Goal: Transaction & Acquisition: Purchase product/service

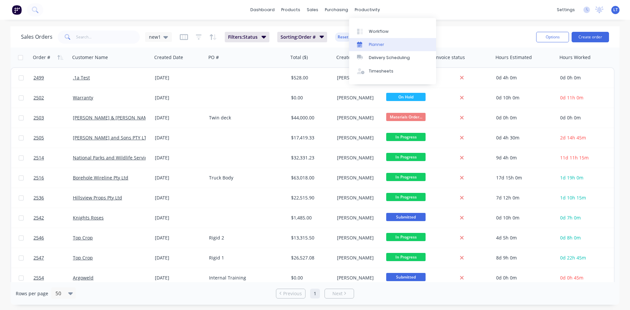
click at [376, 45] on div "Planner" at bounding box center [376, 45] width 15 height 6
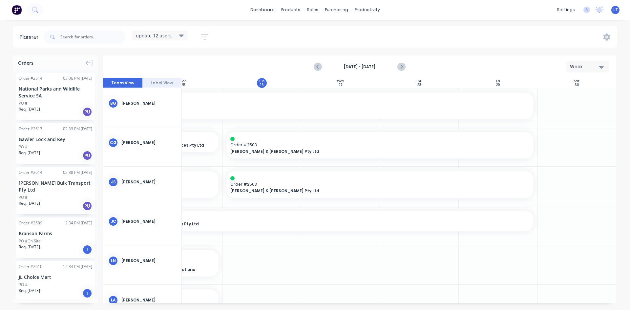
scroll to position [0, 105]
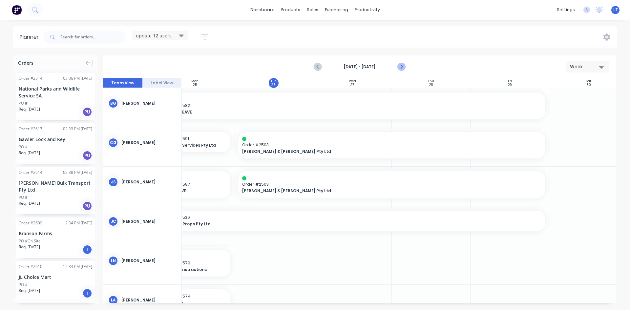
click at [400, 66] on icon "Next page" at bounding box center [401, 67] width 8 height 8
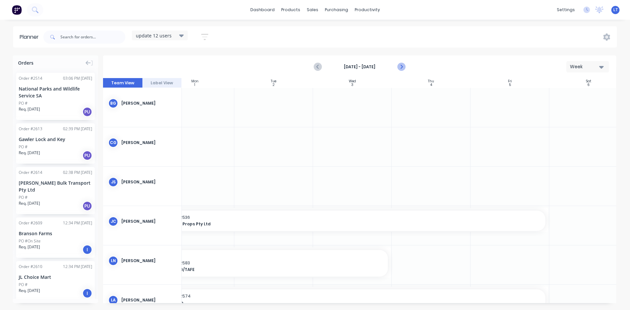
click at [400, 66] on icon "Next page" at bounding box center [401, 67] width 8 height 8
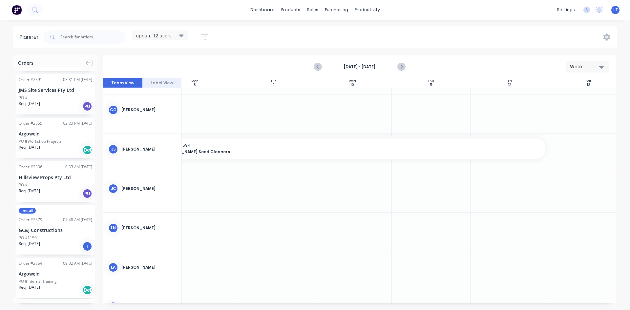
scroll to position [328, 0]
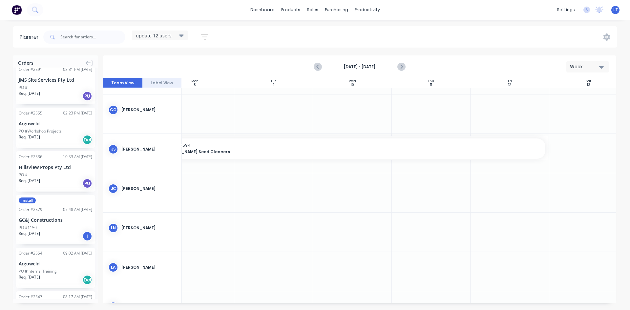
click at [54, 225] on div "PO #1150" at bounding box center [56, 228] width 74 height 6
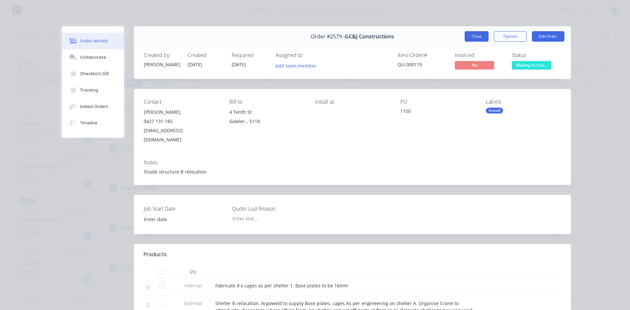
click at [469, 36] on button "Close" at bounding box center [477, 36] width 24 height 11
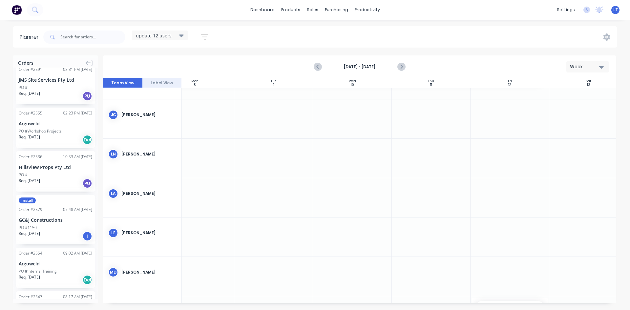
scroll to position [110, 105]
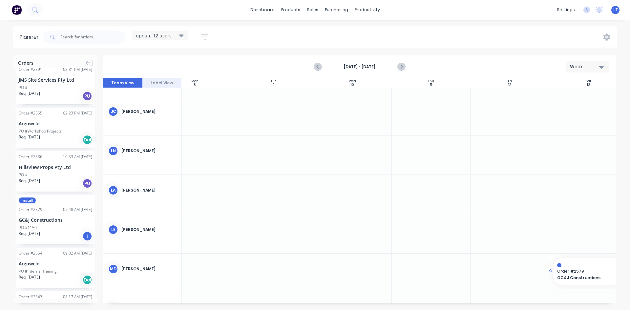
drag, startPoint x: 52, startPoint y: 212, endPoint x: 571, endPoint y: 269, distance: 522.0
drag, startPoint x: 47, startPoint y: 209, endPoint x: 568, endPoint y: 223, distance: 520.4
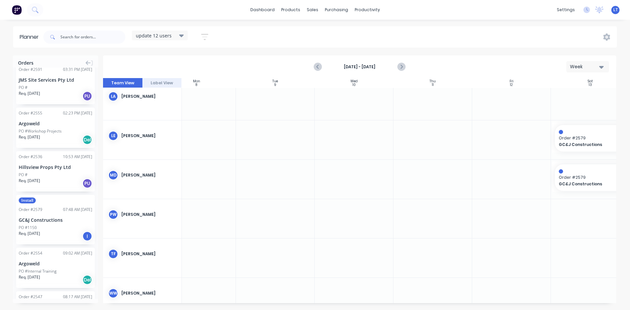
scroll to position [208, 103]
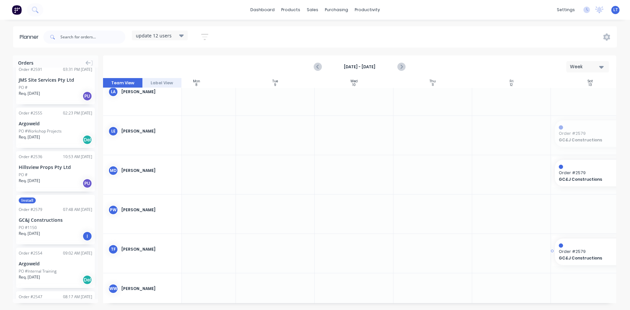
drag, startPoint x: 580, startPoint y: 137, endPoint x: 595, endPoint y: 244, distance: 108.1
drag, startPoint x: 553, startPoint y: 251, endPoint x: 538, endPoint y: 251, distance: 14.8
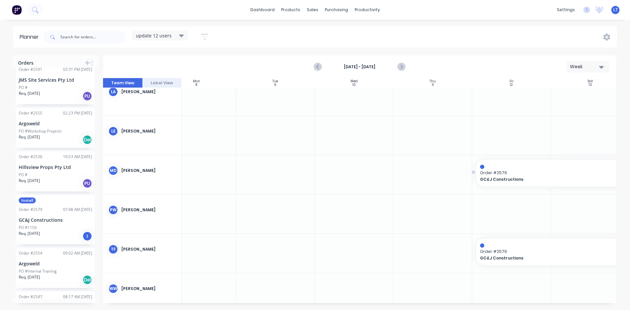
drag, startPoint x: 553, startPoint y: 172, endPoint x: 526, endPoint y: 175, distance: 26.7
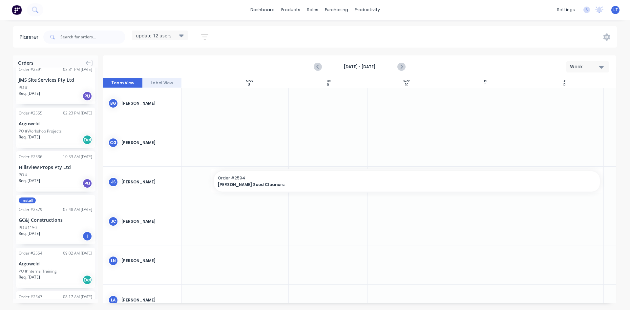
scroll to position [0, 52]
click at [317, 67] on icon "Previous page" at bounding box center [318, 66] width 3 height 5
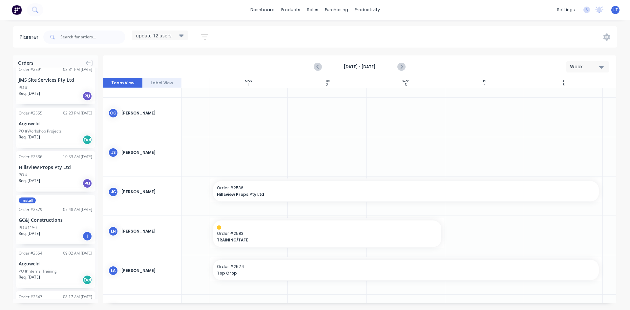
scroll to position [29, 52]
click at [318, 69] on icon "Previous page" at bounding box center [318, 67] width 8 height 8
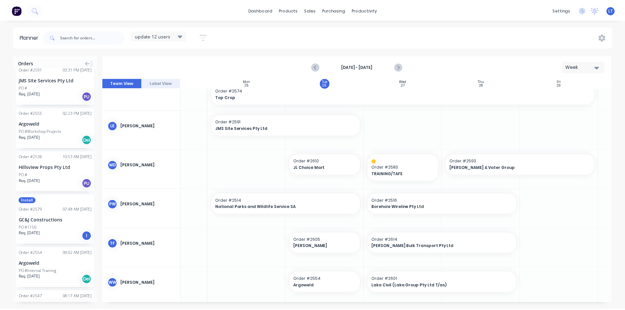
scroll to position [243, 52]
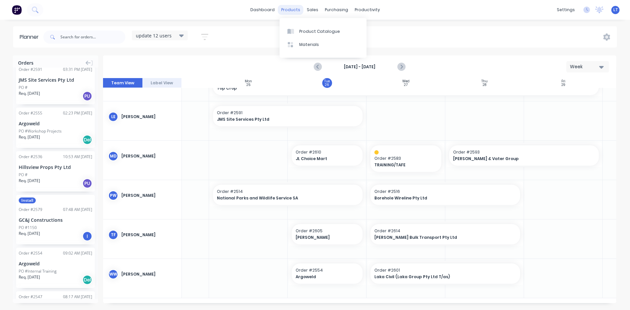
click at [291, 10] on div "products" at bounding box center [291, 10] width 26 height 10
click at [315, 12] on div "sales" at bounding box center [313, 10] width 18 height 10
click at [340, 34] on link "Sales Orders" at bounding box center [347, 31] width 87 height 13
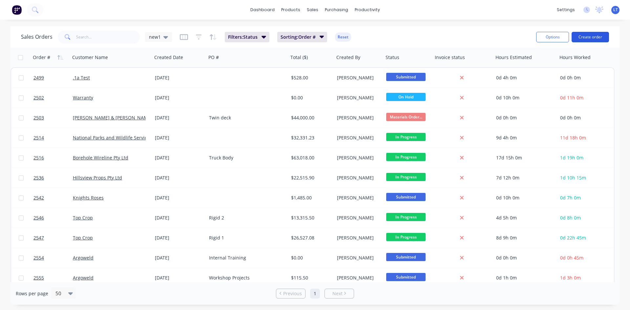
click at [595, 39] on button "Create order" at bounding box center [590, 37] width 37 height 11
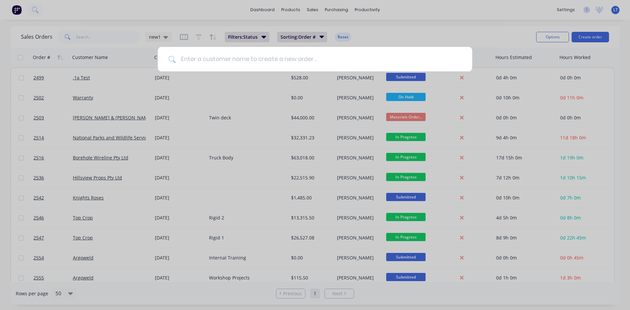
click at [231, 57] on input at bounding box center [319, 59] width 286 height 25
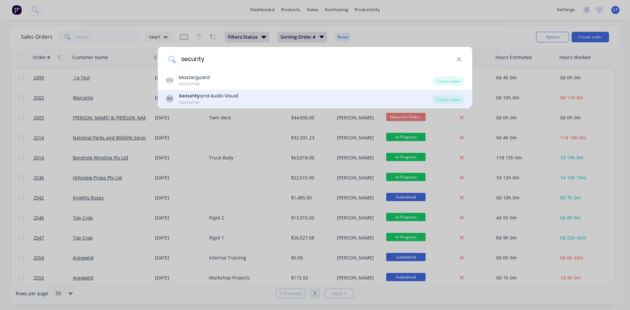
type input "security"
click at [220, 100] on div "Customer" at bounding box center [208, 102] width 59 height 6
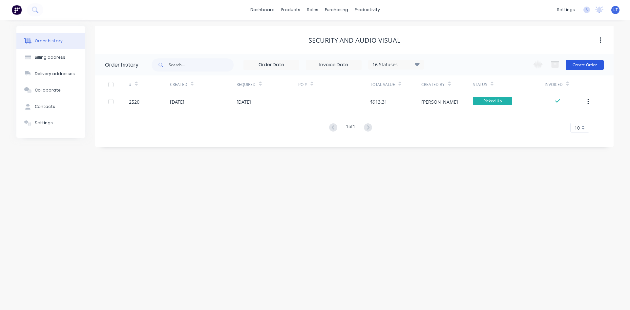
click at [590, 66] on button "Create Order" at bounding box center [585, 65] width 38 height 11
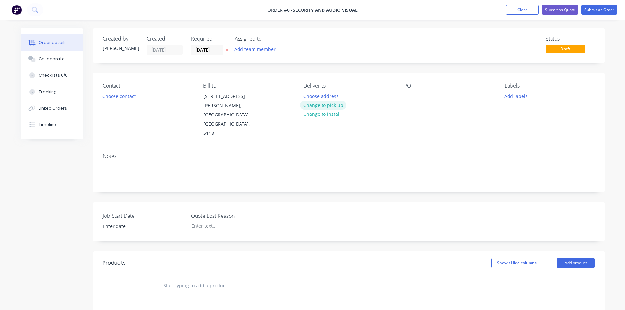
click at [336, 105] on button "Change to pick up" at bounding box center [323, 105] width 47 height 9
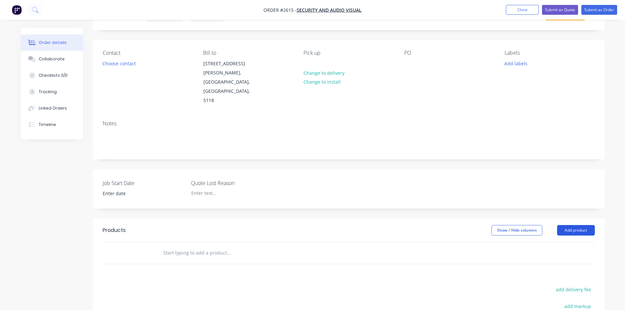
click at [579, 225] on button "Add product" at bounding box center [576, 230] width 38 height 11
click at [561, 242] on div "Product catalogue" at bounding box center [564, 247] width 51 height 10
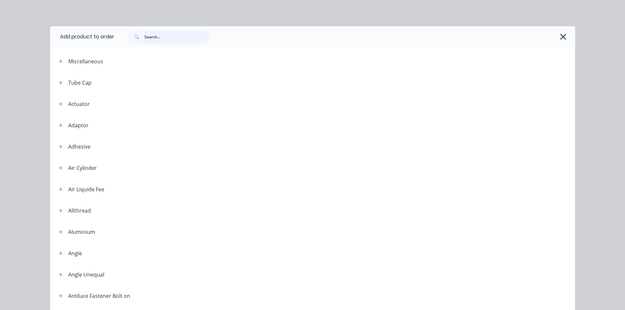
click at [166, 40] on input "text" at bounding box center [176, 36] width 65 height 13
type input "labour kit"
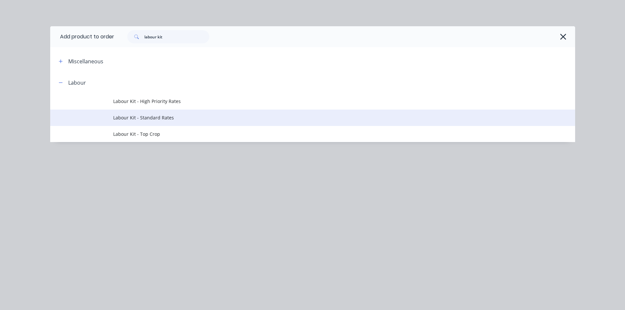
click at [148, 117] on span "Labour Kit - Standard Rates" at bounding box center [298, 117] width 370 height 7
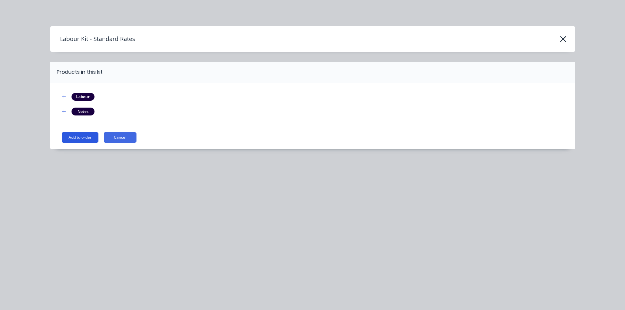
click at [88, 139] on button "Add to order" at bounding box center [80, 137] width 37 height 11
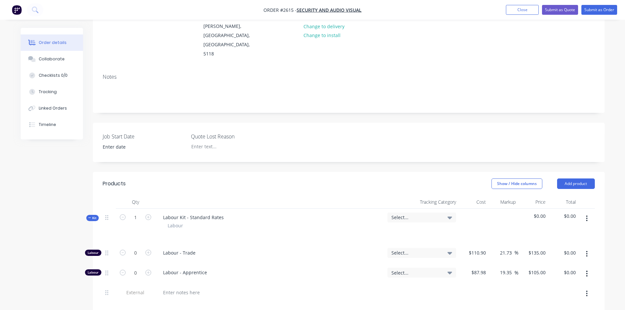
scroll to position [197, 0]
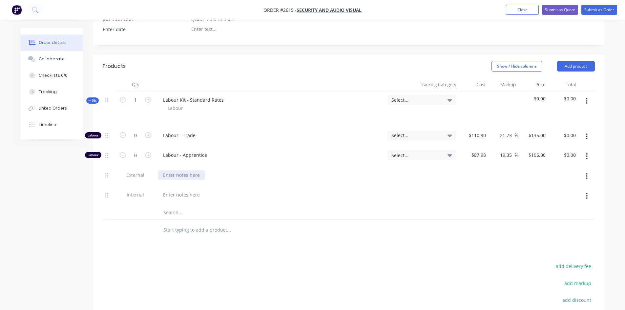
click at [174, 170] on div at bounding box center [181, 175] width 47 height 10
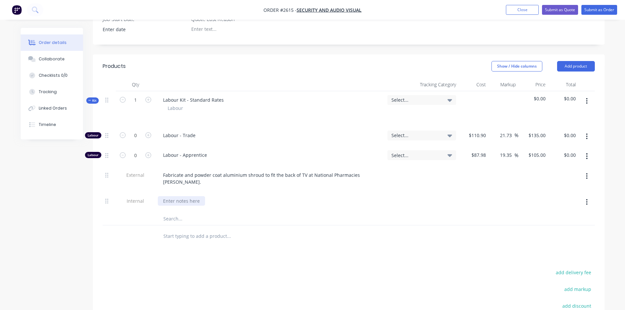
click at [186, 196] on div at bounding box center [181, 201] width 47 height 10
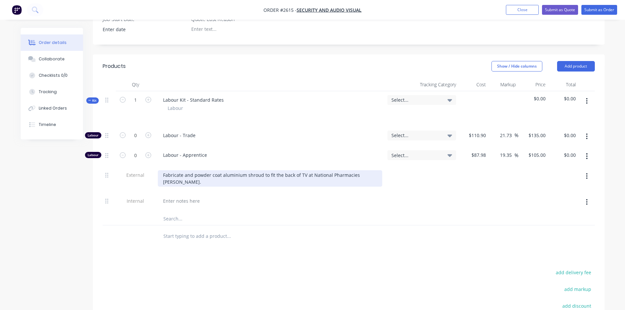
click at [379, 170] on div "Fabricate and powder coat aluminium shroud to fit the back of TV at National Ph…" at bounding box center [270, 178] width 225 height 16
drag, startPoint x: 368, startPoint y: 157, endPoint x: 416, endPoint y: 162, distance: 48.6
click at [368, 170] on div "Fabricate and powder coat aluminium shroud to fit the back of TV at National Ph…" at bounding box center [270, 178] width 225 height 16
click at [378, 170] on div "Fabricate and powder coat aluminium shroud to fit the back of TV at National Ph…" at bounding box center [270, 178] width 225 height 16
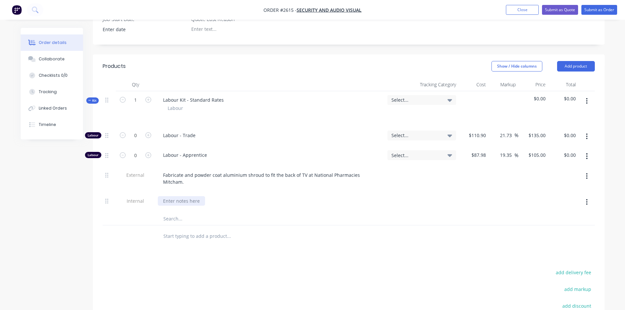
click at [188, 196] on div at bounding box center [181, 201] width 47 height 10
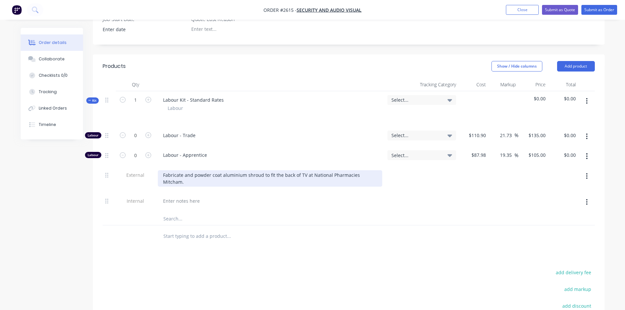
click at [376, 170] on div "Fabricate and powder coat aluminium shroud to fit the back of TV at National Ph…" at bounding box center [270, 178] width 225 height 16
click at [245, 170] on div "Fabricate and powder coat aluminium shroud to fit the back of TV at National Ph…" at bounding box center [270, 178] width 225 height 16
drag, startPoint x: 256, startPoint y: 164, endPoint x: 268, endPoint y: 164, distance: 11.5
click at [257, 170] on div "Fabricate and powder coat aluminium shroud to fit the back of TV at National Ph…" at bounding box center [270, 178] width 225 height 16
click at [240, 170] on div "Fabricate and powder coat aluminium shroud to fit the back of TV at National Ph…" at bounding box center [270, 178] width 225 height 16
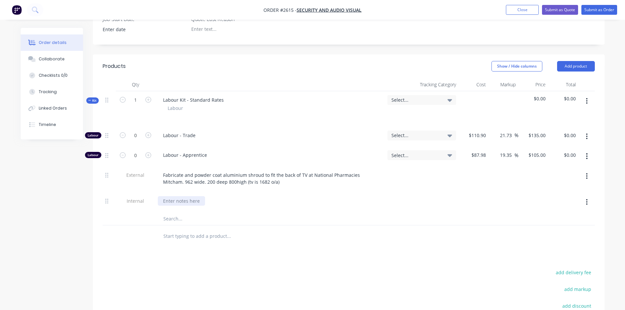
click at [184, 196] on div at bounding box center [181, 201] width 47 height 10
click at [187, 229] on input "text" at bounding box center [228, 235] width 131 height 13
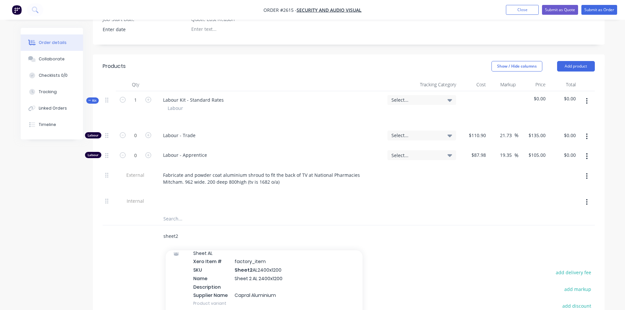
scroll to position [952, 0]
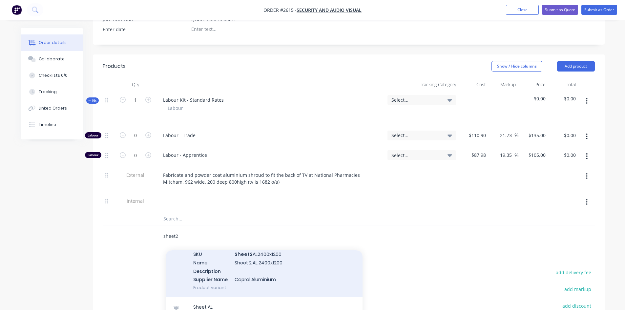
type input "sheet2"
click at [272, 243] on div "Sheet AL Xero Item # factory_item SKU Sheet2 AL2400x1200 Name Sheet 2 AL 2400x1…" at bounding box center [264, 263] width 197 height 70
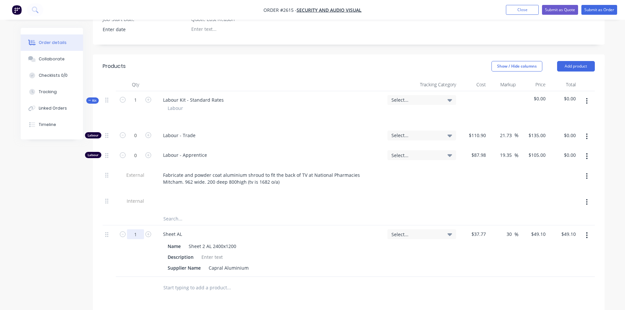
click at [139, 105] on input "1" at bounding box center [135, 100] width 17 height 10
type input "2.88"
type input "$141.41"
click at [339, 242] on div "Name Sheet 2 AL 2400x1200" at bounding box center [268, 247] width 207 height 10
click at [210, 281] on input "text" at bounding box center [228, 287] width 131 height 13
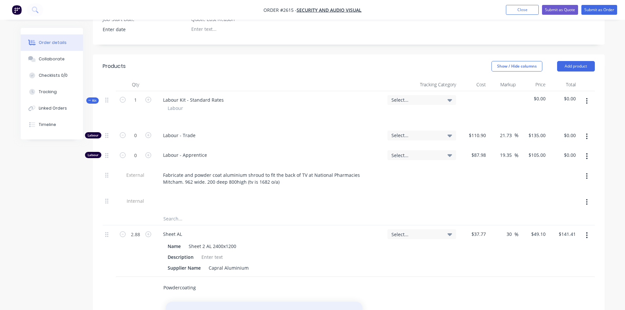
type input "Powdercoating"
click at [209, 302] on button "Add Powdercoating to order" at bounding box center [264, 312] width 197 height 21
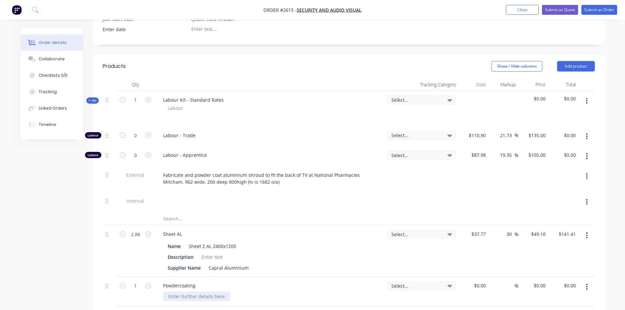
click at [204, 292] on div at bounding box center [196, 297] width 67 height 10
click at [482, 281] on input at bounding box center [485, 286] width 8 height 10
type input "$99.00"
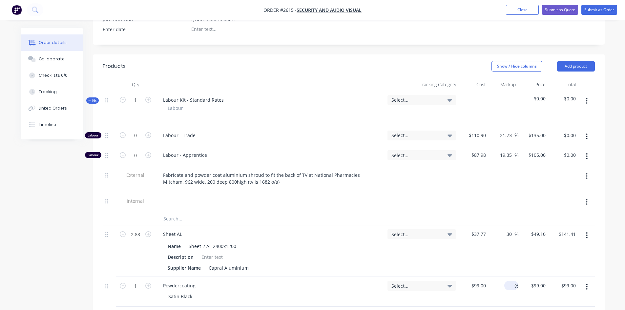
click at [505, 281] on div "%" at bounding box center [511, 286] width 14 height 10
type input "30"
type input "$128.70"
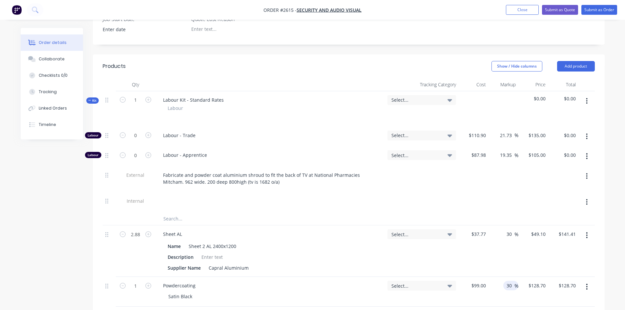
click at [510, 281] on input "30" at bounding box center [510, 286] width 9 height 10
type input "40"
type input "$138.60"
click at [351, 252] on div "Description" at bounding box center [268, 257] width 207 height 10
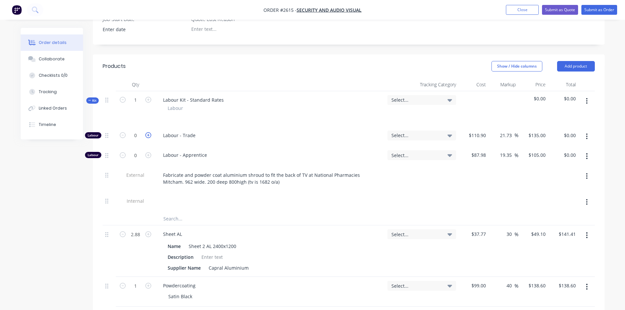
click at [150, 132] on icon "button" at bounding box center [148, 135] width 6 height 6
type input "1"
type input "$135.00"
click at [150, 132] on icon "button" at bounding box center [148, 135] width 6 height 6
type input "2"
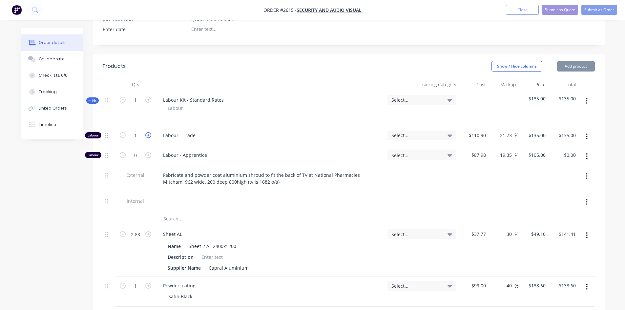
type input "$270.00"
click at [150, 132] on icon "button" at bounding box center [148, 135] width 6 height 6
type input "3"
type input "$405.00"
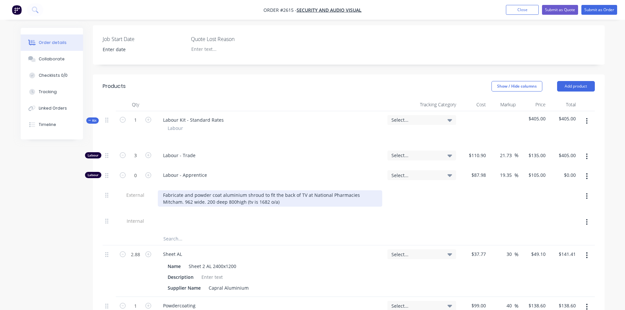
scroll to position [167, 0]
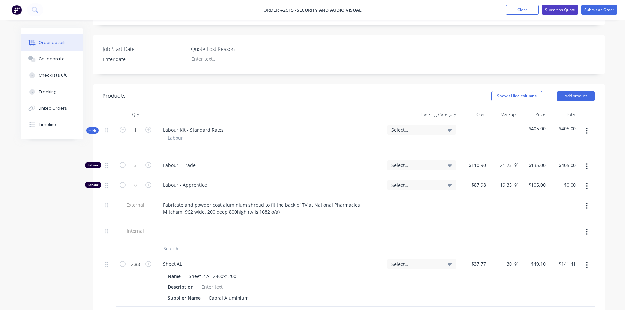
click at [569, 10] on button "Submit as Quote" at bounding box center [560, 10] width 36 height 10
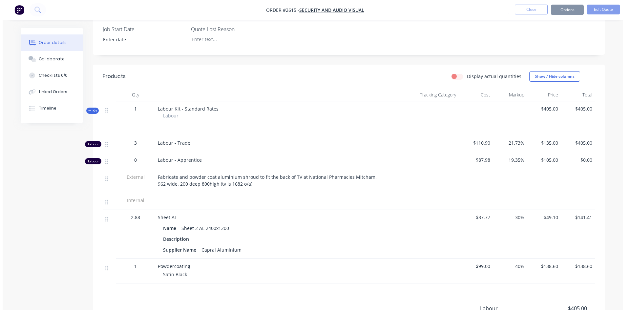
scroll to position [0, 0]
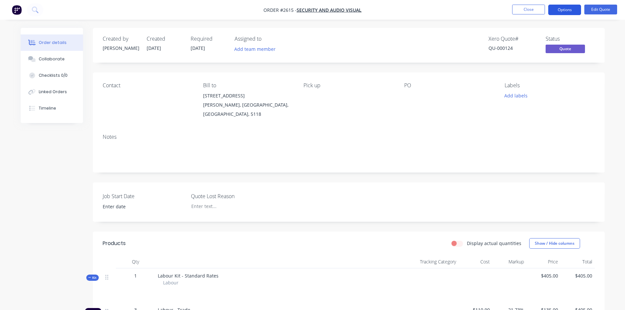
click at [560, 10] on button "Options" at bounding box center [564, 10] width 33 height 11
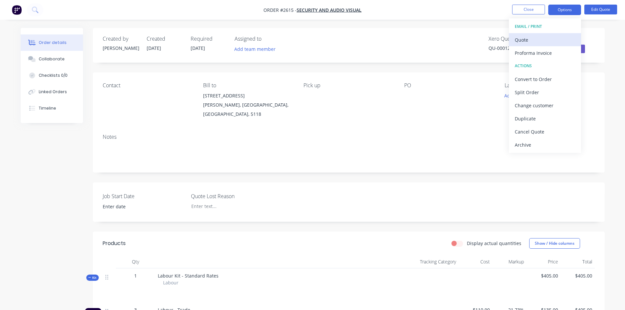
click at [528, 39] on div "Quote" at bounding box center [545, 40] width 60 height 10
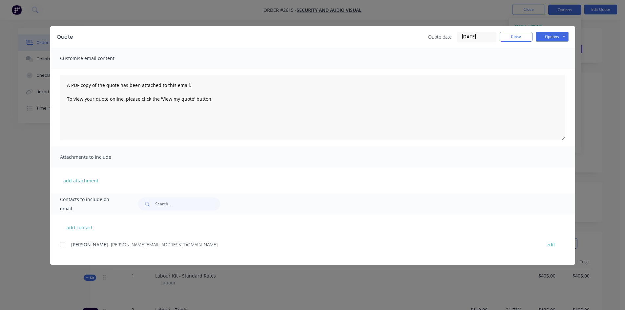
click at [62, 245] on div at bounding box center [62, 244] width 13 height 13
click at [549, 36] on button "Options" at bounding box center [552, 37] width 33 height 10
click at [554, 72] on button "Email" at bounding box center [557, 70] width 42 height 11
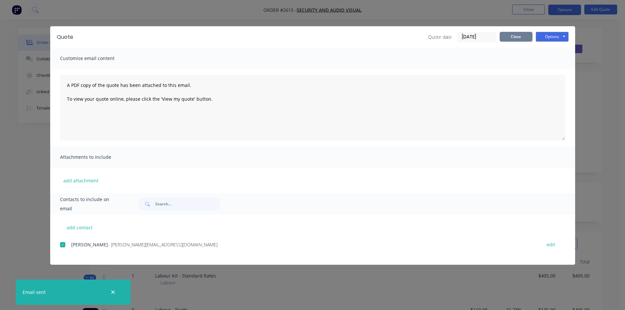
click at [514, 37] on button "Close" at bounding box center [516, 37] width 33 height 10
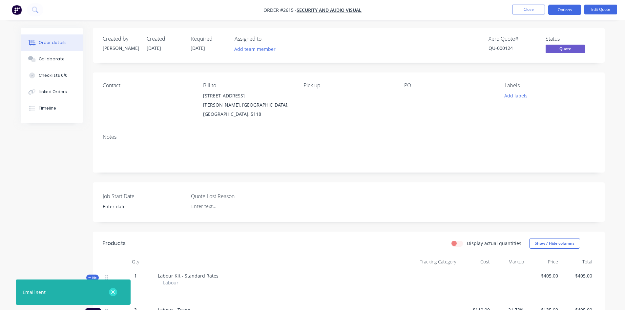
click at [114, 291] on icon "button" at bounding box center [113, 292] width 4 height 4
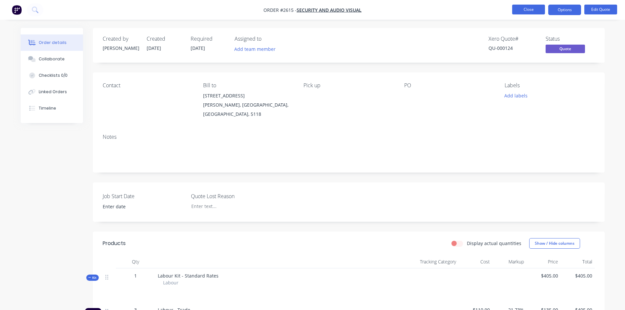
click at [531, 9] on button "Close" at bounding box center [528, 10] width 33 height 10
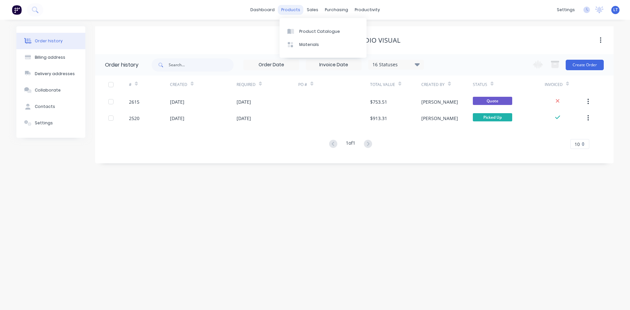
click at [297, 13] on div "products" at bounding box center [291, 10] width 26 height 10
click at [309, 32] on div "Product Catalogue" at bounding box center [319, 32] width 41 height 6
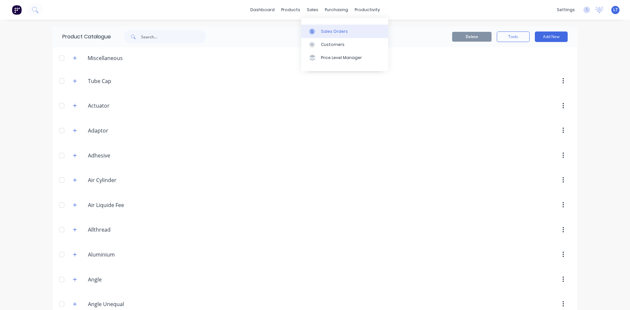
drag, startPoint x: 312, startPoint y: 12, endPoint x: 326, endPoint y: 30, distance: 22.2
click at [312, 12] on div "sales" at bounding box center [313, 10] width 18 height 10
click at [327, 30] on div "Sales Orders" at bounding box center [334, 32] width 27 height 6
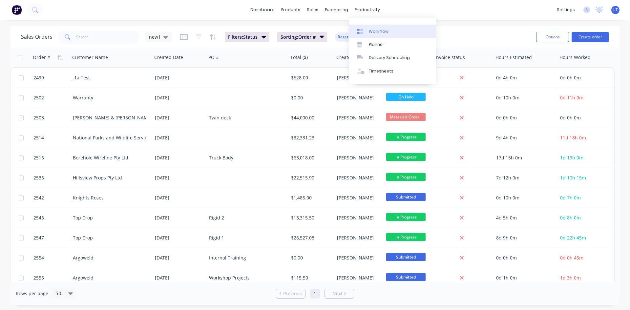
click at [374, 32] on div "Workflow" at bounding box center [379, 32] width 20 height 6
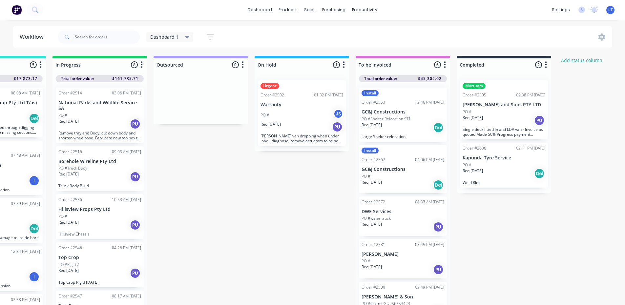
scroll to position [0, 278]
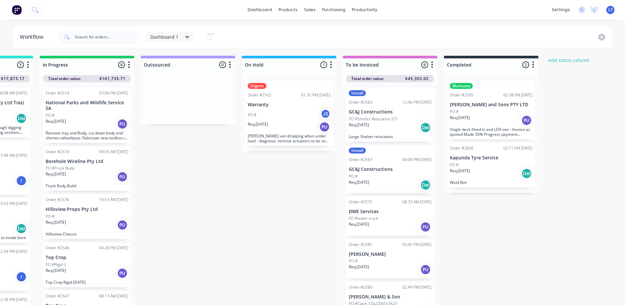
click at [493, 103] on p "Alfred James and Sons PTY LTD" at bounding box center [491, 105] width 83 height 6
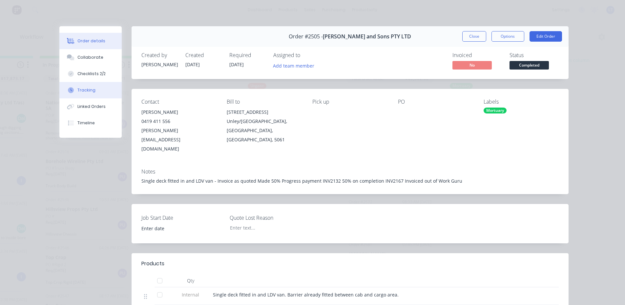
click at [86, 88] on div "Tracking" at bounding box center [86, 90] width 18 height 6
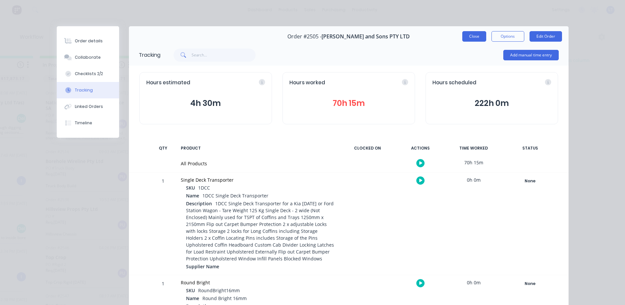
click at [481, 34] on button "Close" at bounding box center [474, 36] width 24 height 11
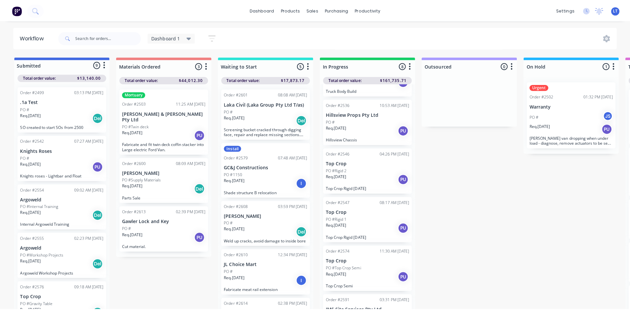
scroll to position [0, 0]
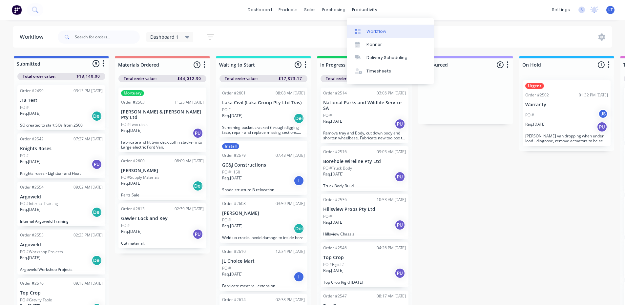
click at [368, 29] on div "Workflow" at bounding box center [377, 32] width 20 height 6
click at [377, 46] on div "Planner" at bounding box center [374, 45] width 15 height 6
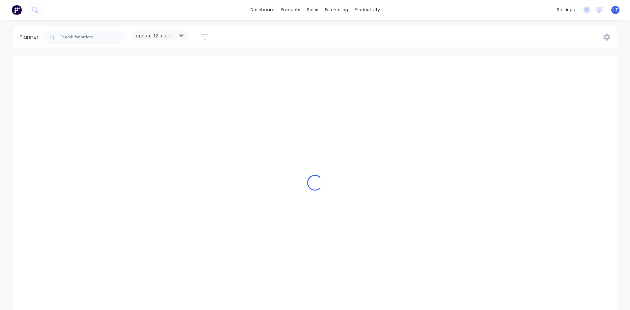
scroll to position [0, 0]
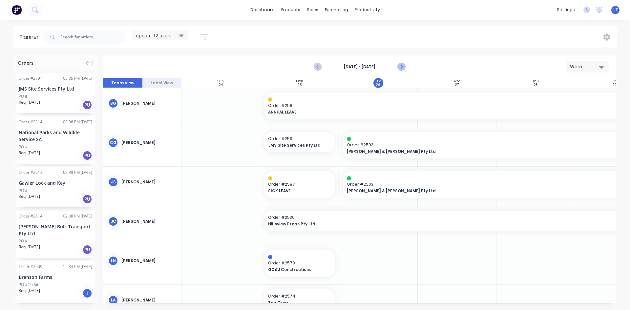
click at [403, 64] on icon "Next page" at bounding box center [401, 67] width 8 height 8
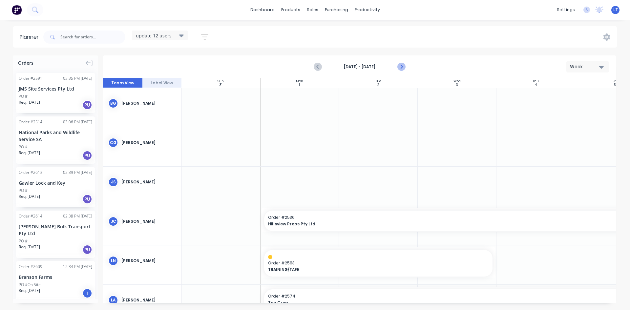
click at [403, 64] on icon "Next page" at bounding box center [401, 67] width 8 height 8
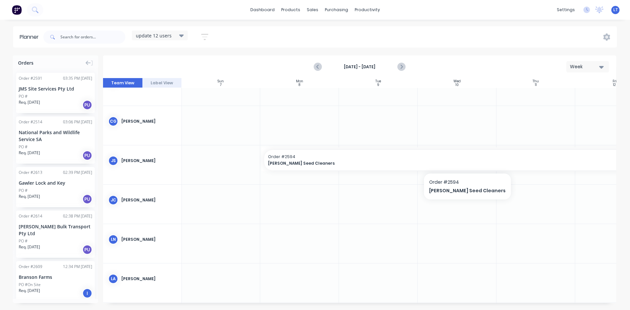
scroll to position [33, 0]
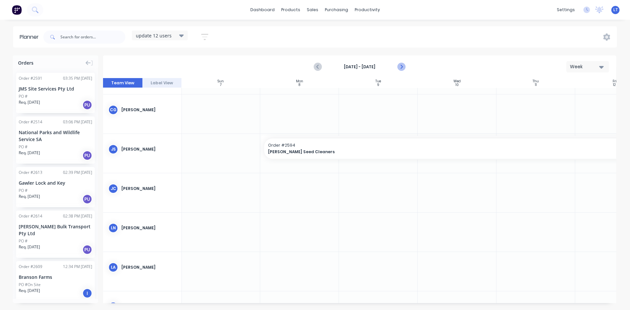
click at [403, 65] on icon "Next page" at bounding box center [401, 67] width 8 height 8
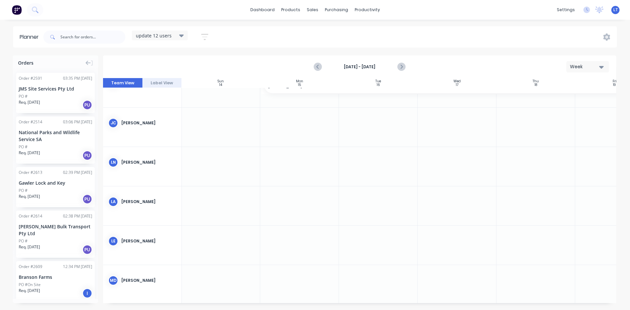
scroll to position [66, 0]
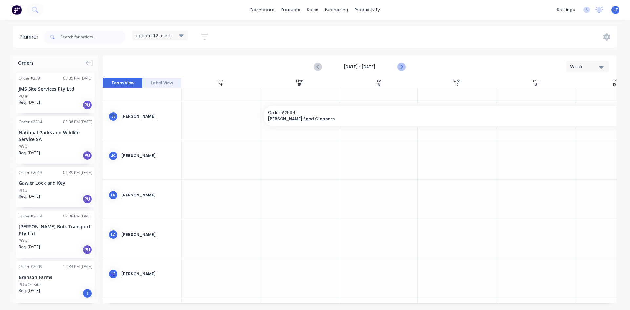
click at [401, 68] on icon "Next page" at bounding box center [401, 67] width 8 height 8
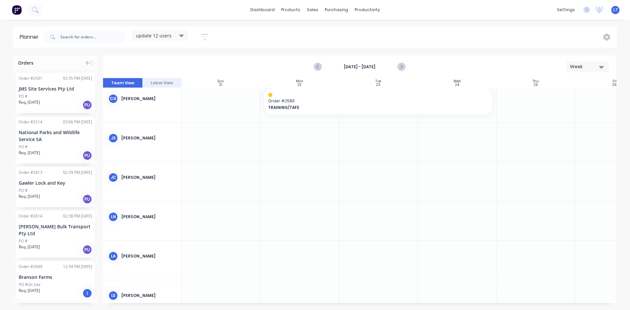
scroll to position [0, 0]
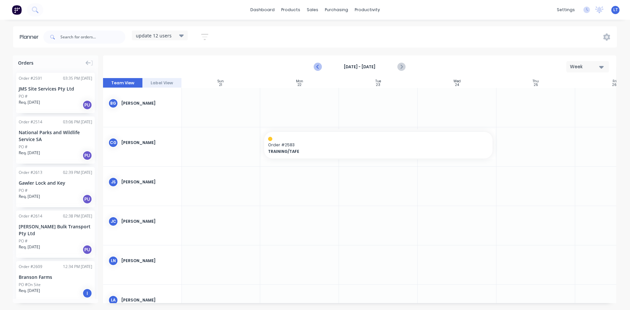
click at [320, 67] on icon "Previous page" at bounding box center [318, 67] width 8 height 8
click at [318, 67] on icon "Previous page" at bounding box center [318, 66] width 3 height 5
click at [400, 66] on icon "Next page" at bounding box center [401, 67] width 8 height 8
click at [321, 67] on icon "Previous page" at bounding box center [318, 67] width 8 height 8
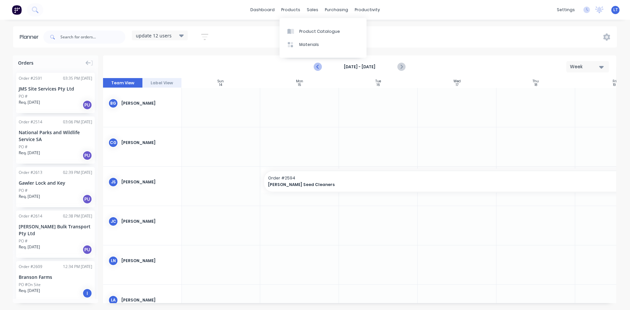
click at [320, 70] on icon "Previous page" at bounding box center [318, 67] width 8 height 8
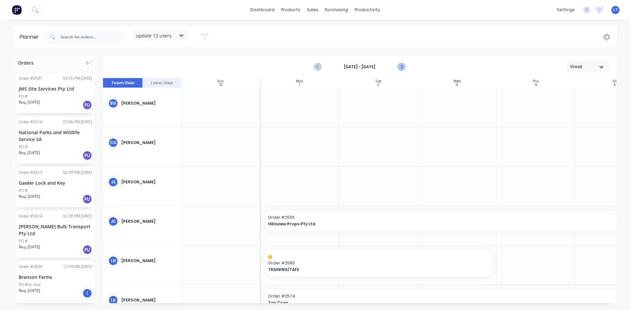
click at [405, 66] on icon "Next page" at bounding box center [401, 67] width 8 height 8
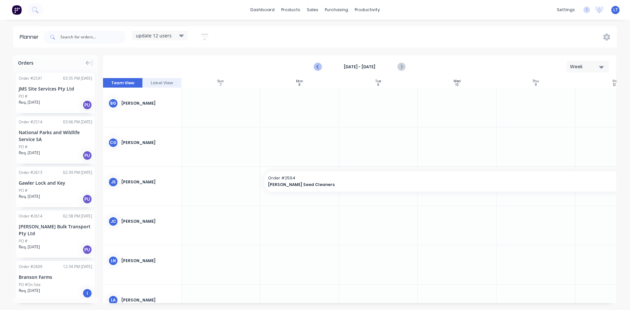
click at [318, 67] on icon "Previous page" at bounding box center [318, 66] width 3 height 5
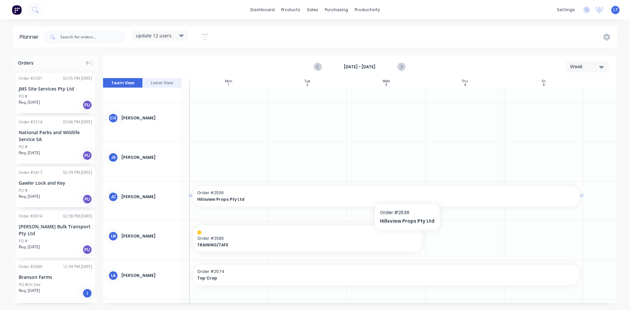
scroll to position [0, 71]
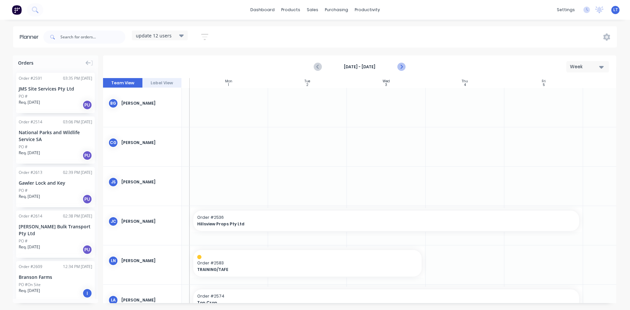
click at [401, 69] on icon "Next page" at bounding box center [401, 67] width 8 height 8
click at [399, 64] on icon "Next page" at bounding box center [401, 67] width 8 height 8
click at [317, 66] on icon "Previous page" at bounding box center [318, 67] width 8 height 8
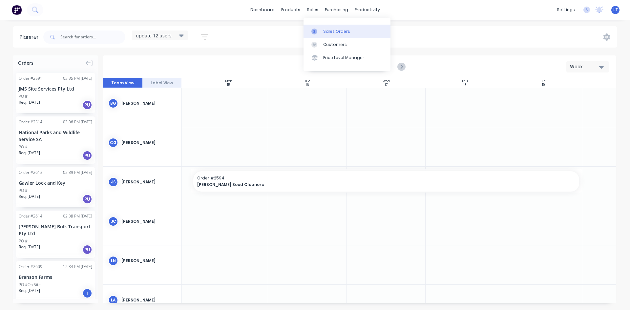
click at [343, 28] on link "Sales Orders" at bounding box center [347, 31] width 87 height 13
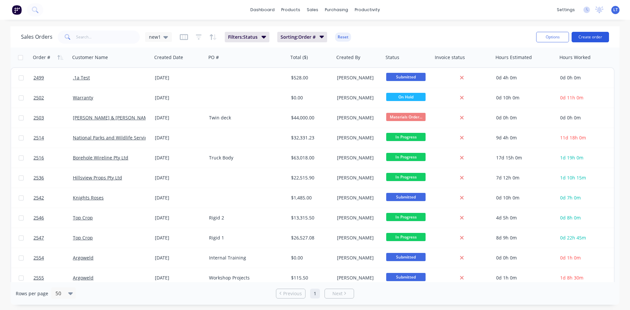
click at [584, 37] on button "Create order" at bounding box center [590, 37] width 37 height 11
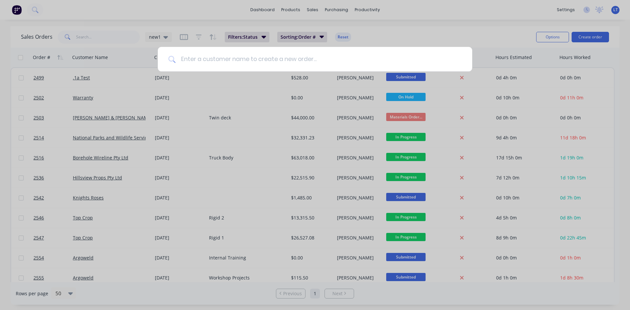
click at [215, 64] on input at bounding box center [319, 59] width 286 height 25
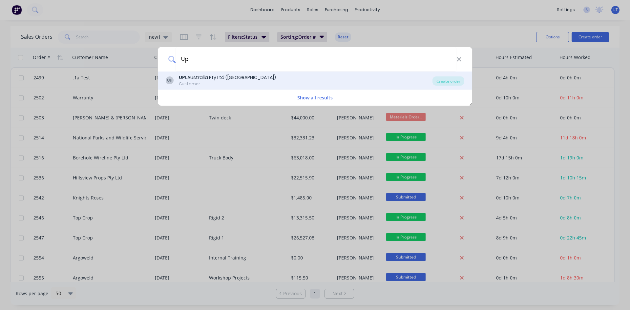
type input "Upl"
click at [209, 74] on div "UPL Australia Pty Ltd (Hannaford)" at bounding box center [227, 77] width 97 height 7
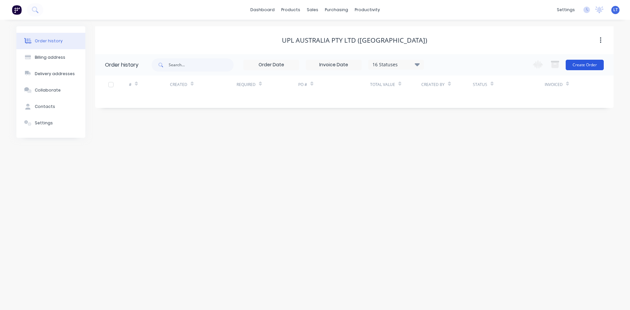
click at [597, 66] on button "Create Order" at bounding box center [585, 65] width 38 height 11
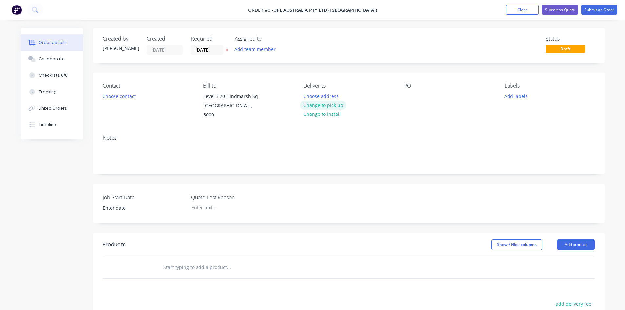
click at [318, 105] on button "Change to pick up" at bounding box center [323, 105] width 47 height 9
click at [105, 95] on button "Choose contact" at bounding box center [119, 96] width 40 height 9
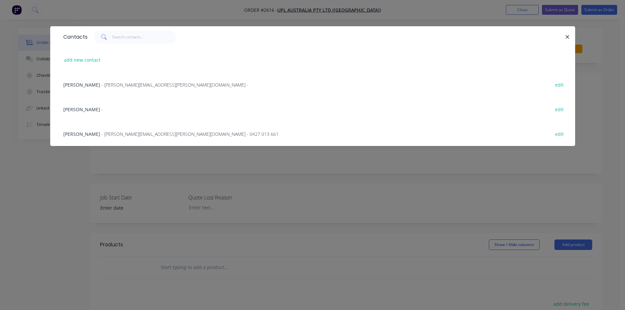
click at [80, 86] on span "[PERSON_NAME]" at bounding box center [81, 85] width 37 height 6
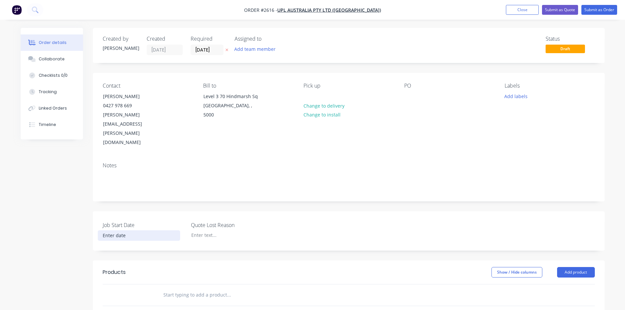
click at [121, 231] on input at bounding box center [139, 236] width 82 height 10
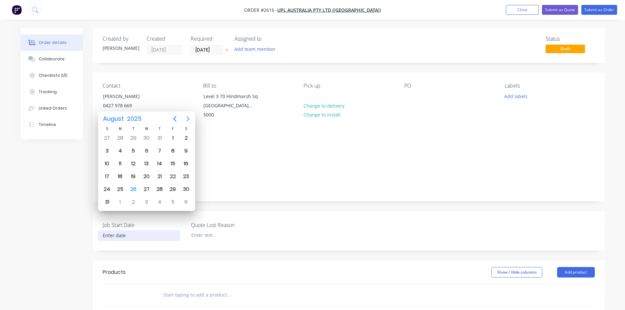
click at [189, 119] on icon "Next page" at bounding box center [188, 119] width 8 height 8
click at [122, 177] on div "22" at bounding box center [120, 177] width 10 height 10
type input "[DATE]"
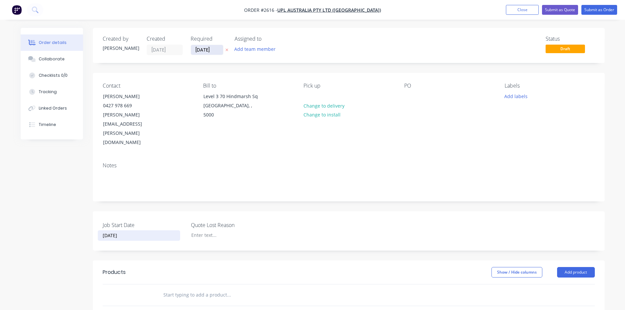
click at [212, 49] on input "[DATE]" at bounding box center [207, 50] width 32 height 10
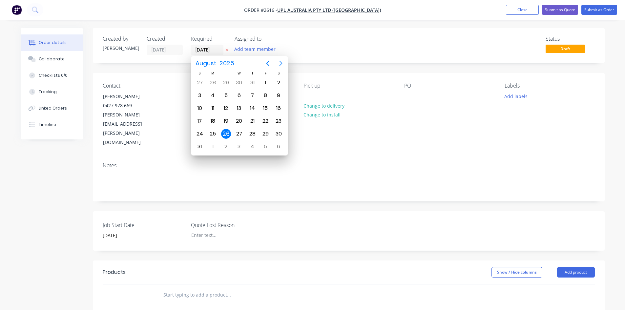
click at [279, 63] on icon "Next page" at bounding box center [281, 63] width 8 height 8
click at [281, 66] on icon "Next page" at bounding box center [281, 63] width 8 height 8
click at [265, 93] on div "10" at bounding box center [266, 96] width 10 height 10
type input "[DATE]"
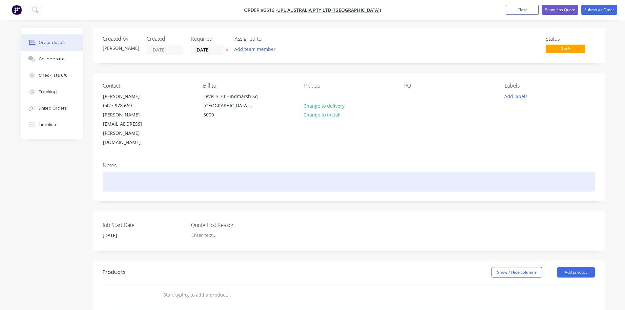
click at [167, 172] on div at bounding box center [349, 182] width 492 height 20
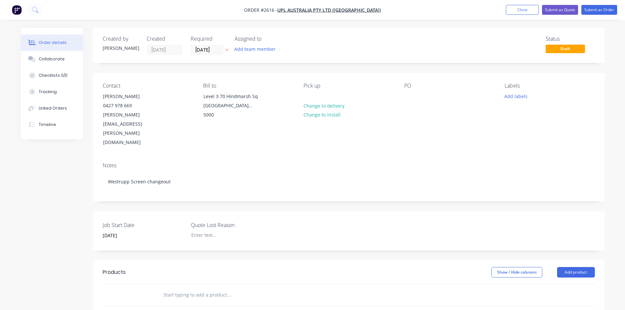
click at [332, 190] on div "Created by [PERSON_NAME] Created [DATE] Required [DATE] Assigned to Add team me…" at bounding box center [349, 246] width 512 height 436
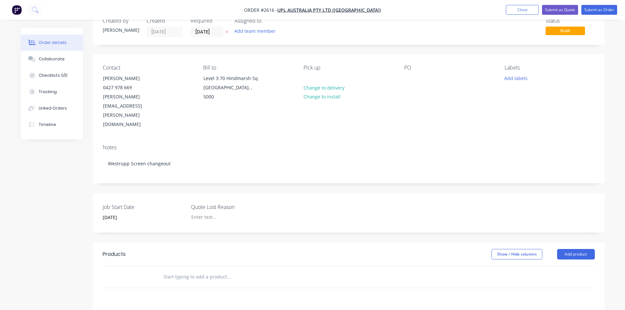
scroll to position [33, 0]
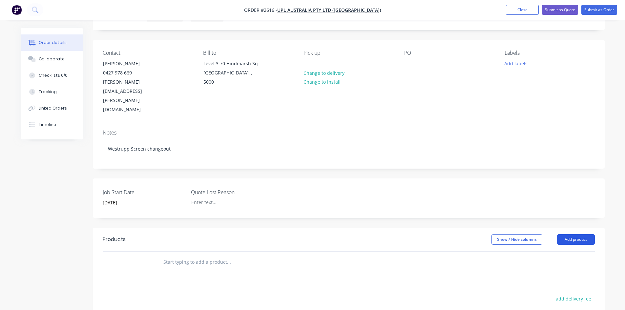
click at [574, 234] on button "Add product" at bounding box center [576, 239] width 38 height 11
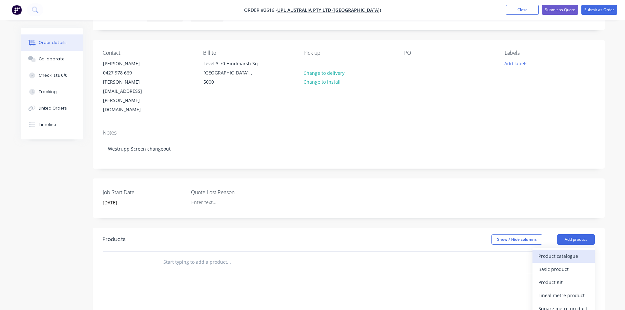
click at [566, 251] on div "Product catalogue" at bounding box center [564, 256] width 51 height 10
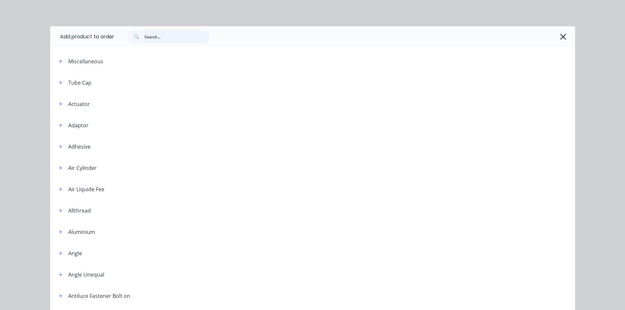
click at [166, 37] on input "text" at bounding box center [176, 36] width 65 height 13
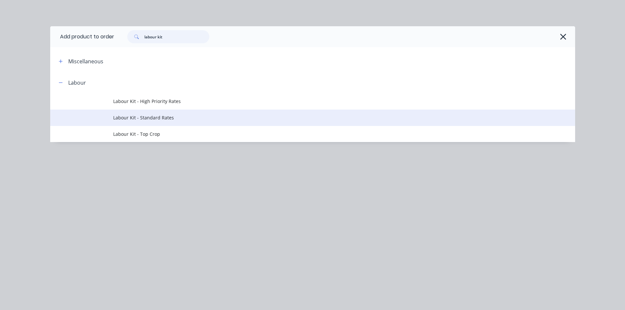
type input "labour kit"
click at [152, 114] on span "Labour Kit - Standard Rates" at bounding box center [298, 117] width 370 height 7
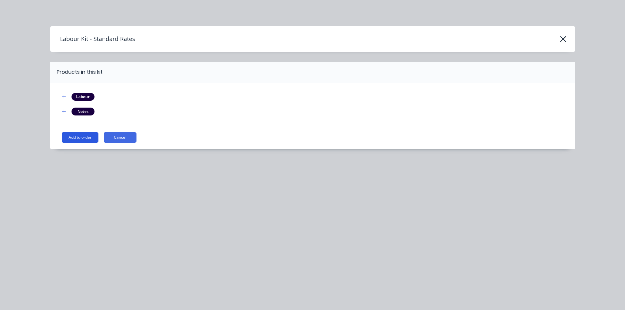
click at [81, 138] on button "Add to order" at bounding box center [80, 137] width 37 height 11
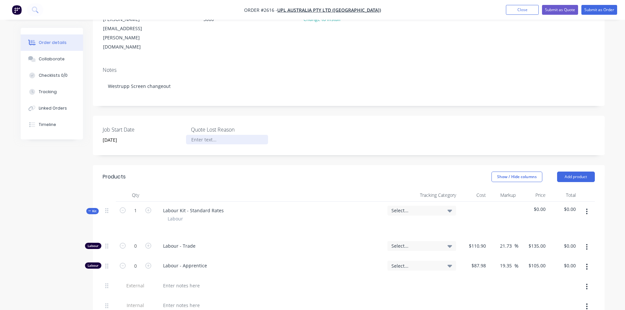
scroll to position [98, 0]
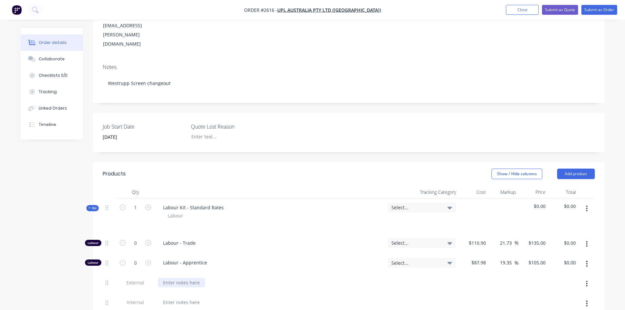
click at [188, 278] on div at bounding box center [181, 283] width 47 height 10
click at [140, 238] on input "0" at bounding box center [135, 243] width 17 height 10
type input "250"
type input "$33,750.00"
click at [318, 294] on div at bounding box center [270, 304] width 230 height 20
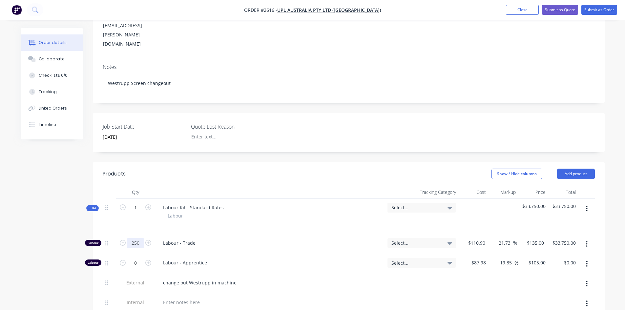
click at [139, 238] on input "250" at bounding box center [135, 243] width 17 height 10
type input "200"
type input "$27,000.00"
click at [296, 298] on div at bounding box center [270, 303] width 225 height 10
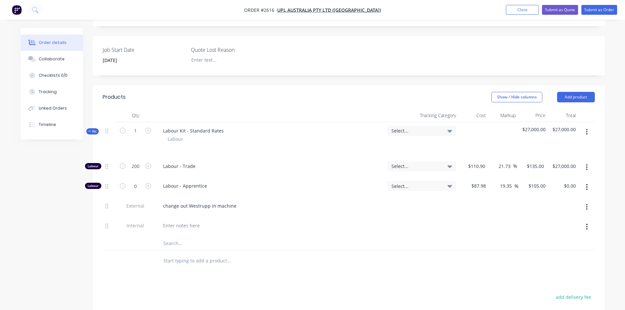
scroll to position [155, 0]
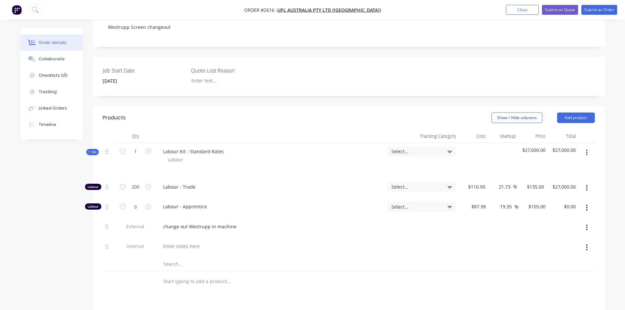
click at [307, 242] on div at bounding box center [270, 247] width 225 height 10
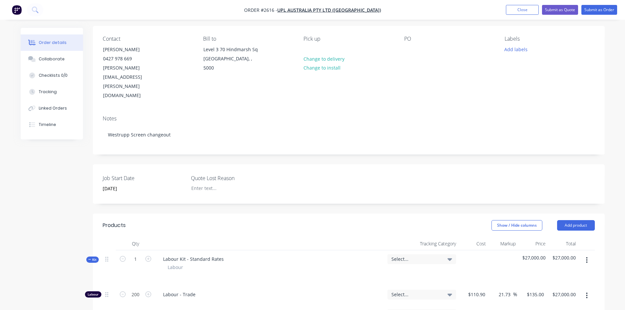
scroll to position [0, 0]
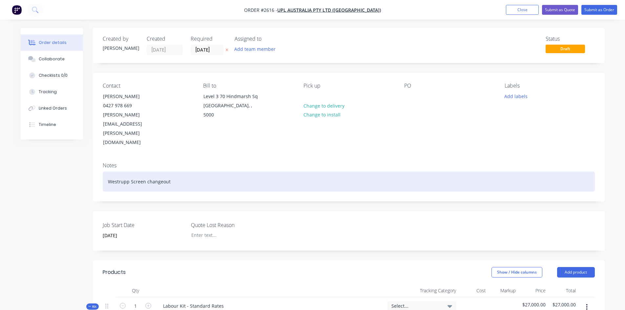
click at [177, 172] on div "Westrupp Screen changeout" at bounding box center [349, 182] width 492 height 20
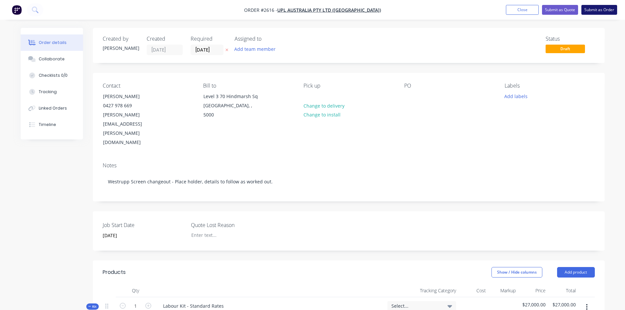
click at [596, 8] on button "Submit as Order" at bounding box center [600, 10] width 36 height 10
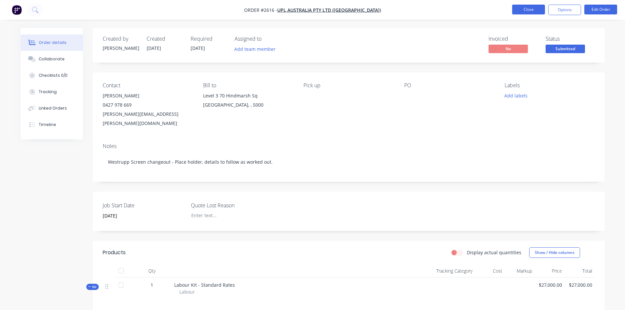
click at [537, 8] on button "Close" at bounding box center [528, 10] width 33 height 10
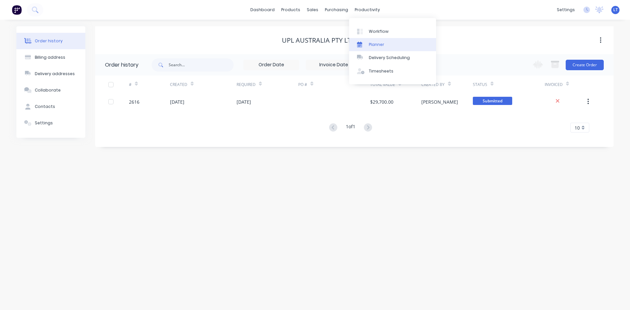
click at [375, 44] on div "Planner" at bounding box center [376, 45] width 15 height 6
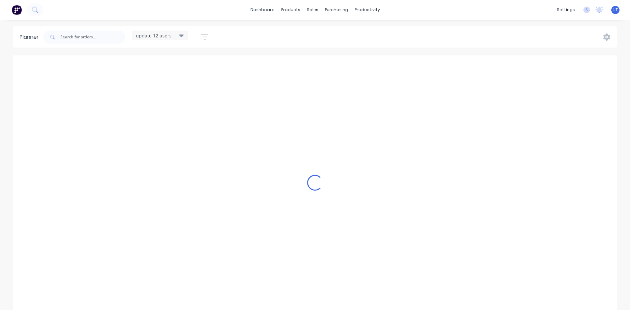
scroll to position [0, 0]
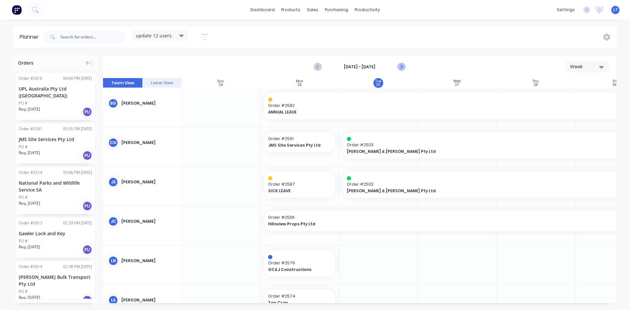
click at [404, 70] on icon "Next page" at bounding box center [401, 67] width 8 height 8
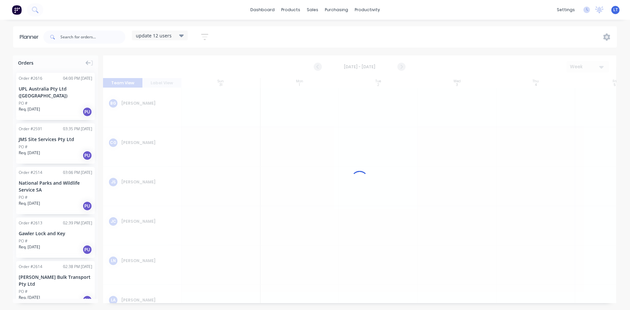
click at [404, 69] on icon "Next page" at bounding box center [401, 67] width 8 height 8
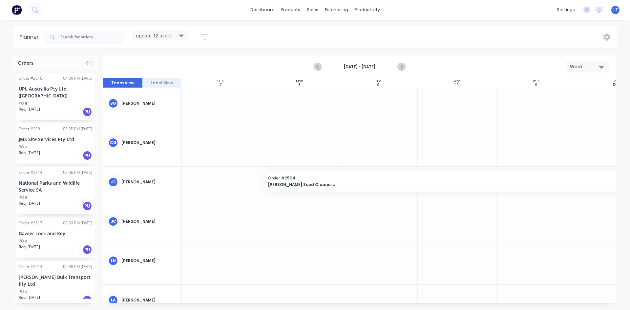
click at [404, 69] on icon "Next page" at bounding box center [401, 67] width 8 height 8
drag, startPoint x: 55, startPoint y: 100, endPoint x: 273, endPoint y: 182, distance: 233.2
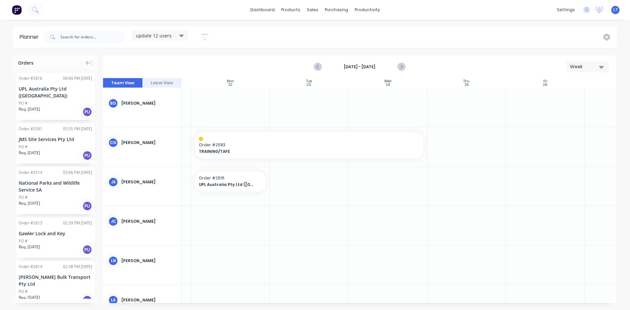
scroll to position [0, 68]
drag, startPoint x: 269, startPoint y: 181, endPoint x: 558, endPoint y: 182, distance: 289.2
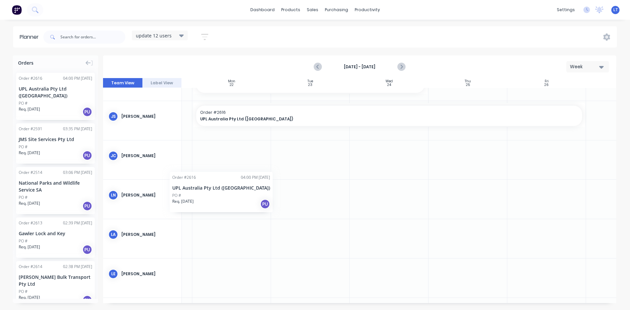
scroll to position [66, 65]
drag, startPoint x: 42, startPoint y: 89, endPoint x: 215, endPoint y: 157, distance: 185.5
drag, startPoint x: 274, startPoint y: 154, endPoint x: 560, endPoint y: 161, distance: 286.6
click at [403, 66] on icon "Next page" at bounding box center [401, 67] width 8 height 8
drag, startPoint x: 141, startPoint y: 115, endPoint x: 140, endPoint y: 121, distance: 5.6
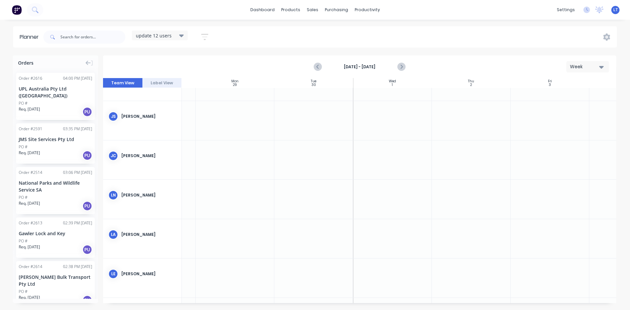
click at [140, 121] on div "JS [PERSON_NAME]" at bounding box center [142, 116] width 78 height 31
drag, startPoint x: 51, startPoint y: 98, endPoint x: 231, endPoint y: 123, distance: 182.6
drag, startPoint x: 274, startPoint y: 115, endPoint x: 546, endPoint y: 121, distance: 272.2
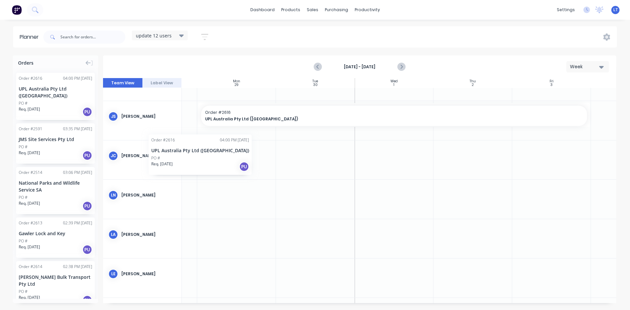
scroll to position [66, 62]
drag, startPoint x: 39, startPoint y: 97, endPoint x: 206, endPoint y: 147, distance: 174.5
drag, startPoint x: 277, startPoint y: 153, endPoint x: 551, endPoint y: 153, distance: 274.1
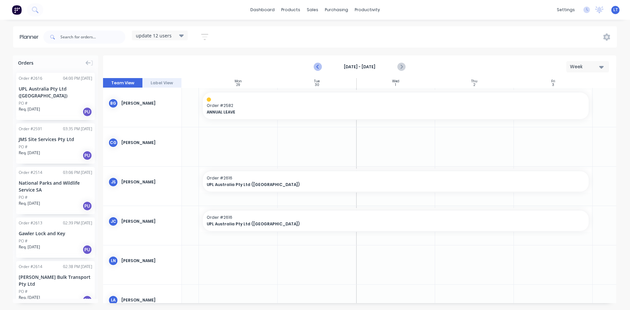
click at [319, 68] on icon "Previous page" at bounding box center [318, 67] width 8 height 8
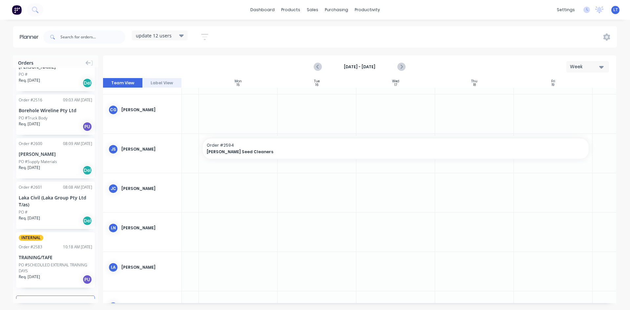
scroll to position [713, 0]
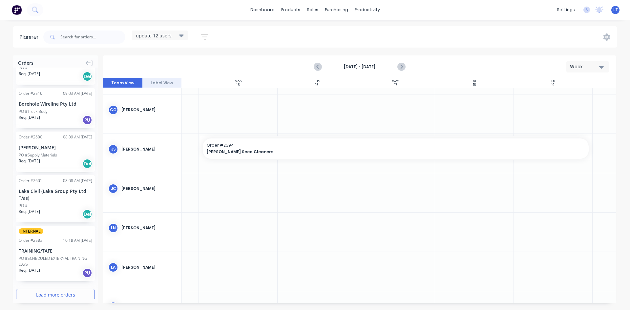
click at [66, 289] on button "Load more orders" at bounding box center [55, 294] width 79 height 11
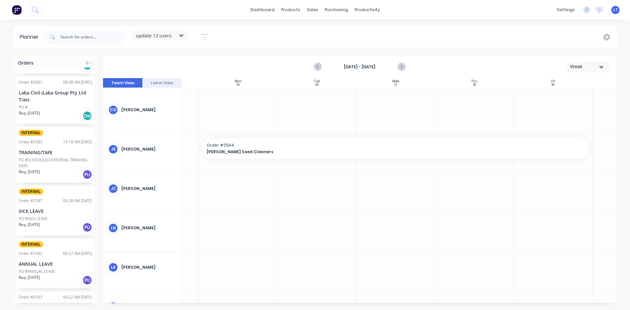
scroll to position [845, 0]
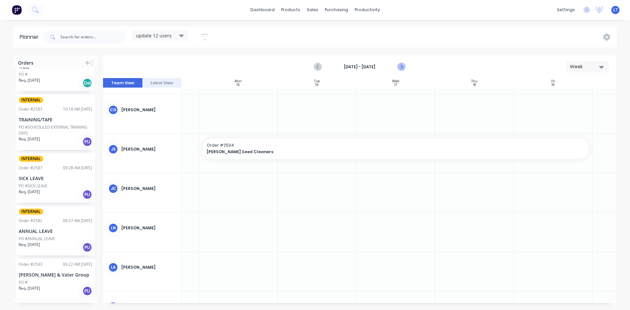
click at [405, 64] on icon "Next page" at bounding box center [401, 67] width 8 height 8
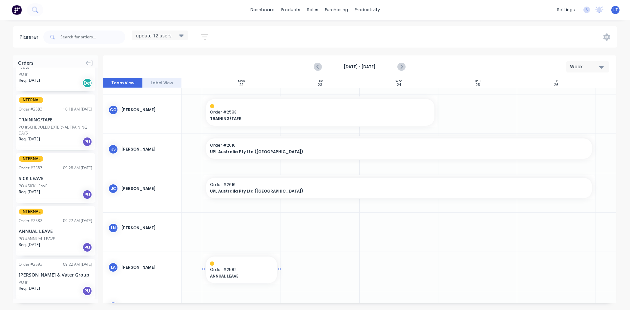
drag, startPoint x: 51, startPoint y: 228, endPoint x: 245, endPoint y: 282, distance: 200.9
drag, startPoint x: 280, startPoint y: 269, endPoint x: 572, endPoint y: 277, distance: 292.5
click at [402, 67] on icon "Next page" at bounding box center [401, 67] width 8 height 8
drag, startPoint x: 43, startPoint y: 223, endPoint x: 238, endPoint y: 260, distance: 197.9
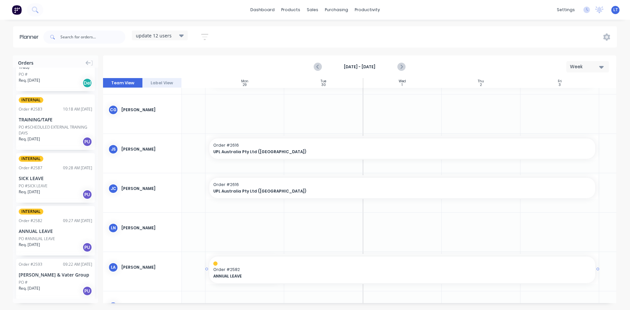
drag, startPoint x: 283, startPoint y: 268, endPoint x: 556, endPoint y: 267, distance: 273.1
click at [403, 63] on icon "Next page" at bounding box center [401, 67] width 8 height 8
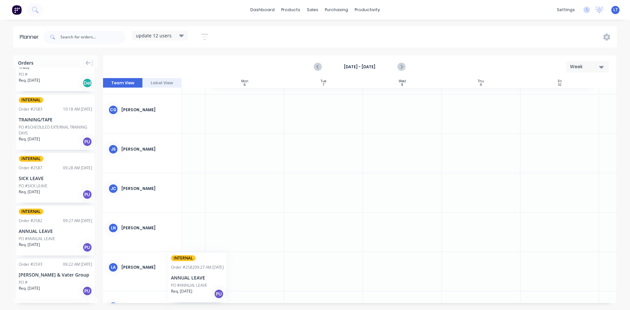
scroll to position [33, 54]
drag, startPoint x: 46, startPoint y: 222, endPoint x: 246, endPoint y: 266, distance: 205.2
drag, startPoint x: 284, startPoint y: 269, endPoint x: 574, endPoint y: 272, distance: 289.8
click at [404, 68] on icon "Next page" at bounding box center [401, 67] width 8 height 8
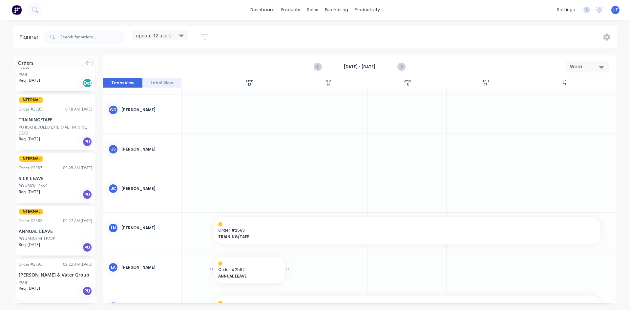
drag, startPoint x: 29, startPoint y: 220, endPoint x: 227, endPoint y: 263, distance: 202.3
click at [289, 269] on div at bounding box center [328, 271] width 79 height 39
drag, startPoint x: 287, startPoint y: 269, endPoint x: 571, endPoint y: 271, distance: 283.9
click at [402, 69] on icon "Next page" at bounding box center [401, 67] width 8 height 8
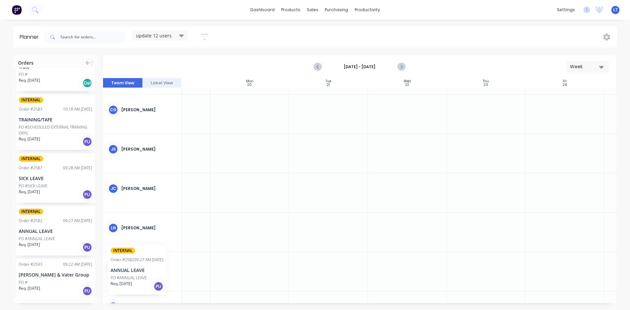
scroll to position [33, 49]
drag, startPoint x: 28, startPoint y: 221, endPoint x: 219, endPoint y: 255, distance: 194.1
drag, startPoint x: 289, startPoint y: 269, endPoint x: 538, endPoint y: 268, distance: 248.8
click at [404, 66] on icon "Next page" at bounding box center [401, 67] width 8 height 8
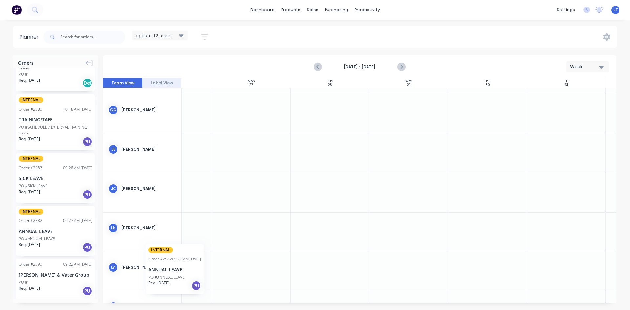
scroll to position [33, 45]
drag, startPoint x: 53, startPoint y: 225, endPoint x: 228, endPoint y: 255, distance: 178.4
drag, startPoint x: 293, startPoint y: 268, endPoint x: 553, endPoint y: 267, distance: 260.3
click at [398, 67] on icon "Next page" at bounding box center [401, 67] width 8 height 8
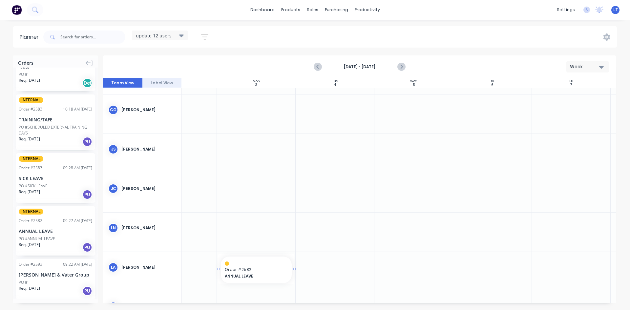
drag, startPoint x: 42, startPoint y: 223, endPoint x: 248, endPoint y: 266, distance: 210.9
drag, startPoint x: 294, startPoint y: 268, endPoint x: 579, endPoint y: 275, distance: 285.3
click at [403, 66] on icon "Next page" at bounding box center [401, 67] width 8 height 8
drag, startPoint x: 28, startPoint y: 228, endPoint x: 233, endPoint y: 267, distance: 208.7
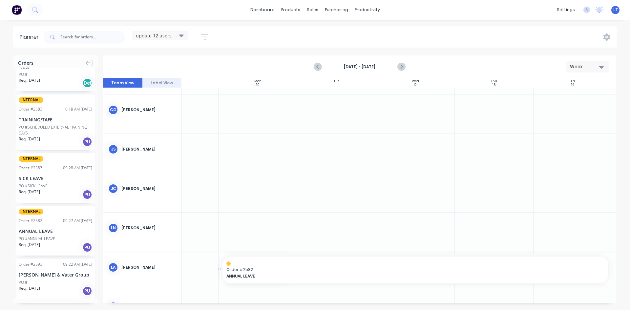
drag, startPoint x: 295, startPoint y: 269, endPoint x: 554, endPoint y: 269, distance: 259.0
click at [401, 68] on icon "Next page" at bounding box center [401, 66] width 3 height 5
drag, startPoint x: 48, startPoint y: 222, endPoint x: 262, endPoint y: 264, distance: 218.8
drag, startPoint x: 297, startPoint y: 270, endPoint x: 549, endPoint y: 266, distance: 251.8
click at [400, 66] on icon "Next page" at bounding box center [401, 67] width 8 height 8
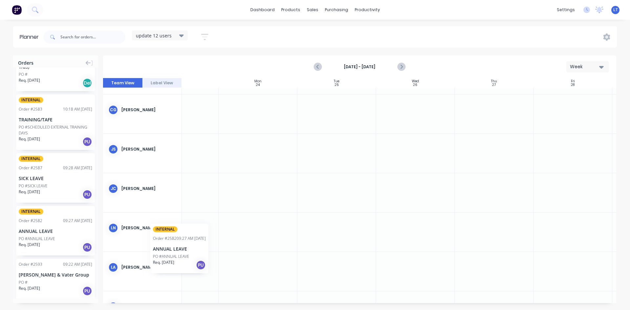
scroll to position [33, 39]
drag, startPoint x: 40, startPoint y: 221, endPoint x: 274, endPoint y: 268, distance: 239.3
drag, startPoint x: 299, startPoint y: 268, endPoint x: 561, endPoint y: 266, distance: 261.9
click at [401, 66] on icon "Next page" at bounding box center [401, 67] width 8 height 8
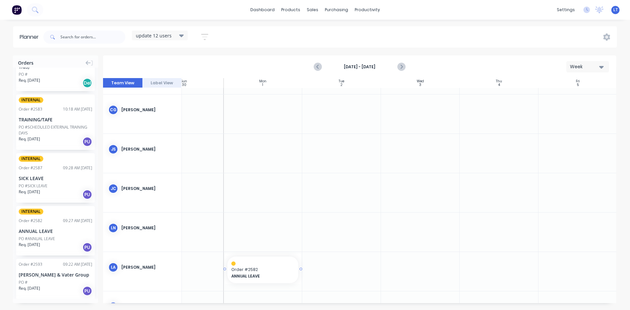
drag, startPoint x: 39, startPoint y: 233, endPoint x: 250, endPoint y: 270, distance: 214.1
drag, startPoint x: 302, startPoint y: 269, endPoint x: 457, endPoint y: 264, distance: 155.4
drag, startPoint x: 458, startPoint y: 269, endPoint x: 558, endPoint y: 268, distance: 99.8
click at [399, 64] on icon "Next page" at bounding box center [401, 67] width 8 height 8
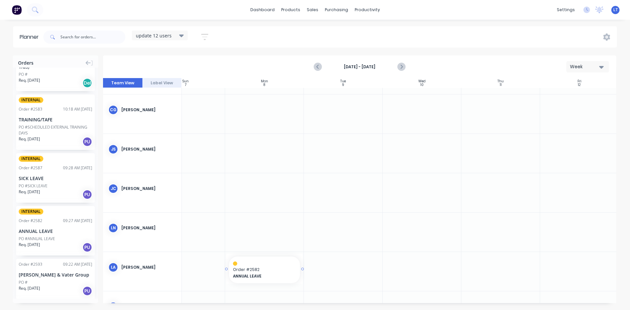
drag, startPoint x: 43, startPoint y: 221, endPoint x: 236, endPoint y: 264, distance: 198.4
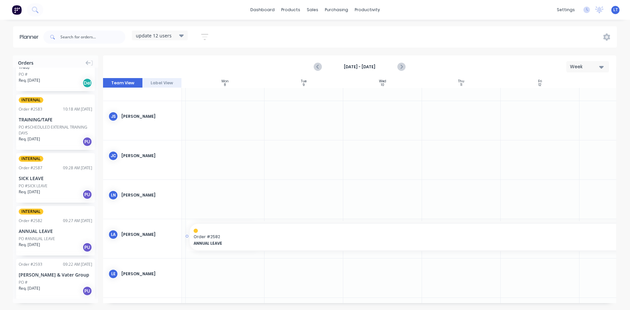
scroll to position [66, 85]
drag, startPoint x: 303, startPoint y: 269, endPoint x: 550, endPoint y: 260, distance: 248.0
click at [401, 67] on icon "Next page" at bounding box center [401, 67] width 8 height 8
drag, startPoint x: 58, startPoint y: 225, endPoint x: 194, endPoint y: 232, distance: 136.1
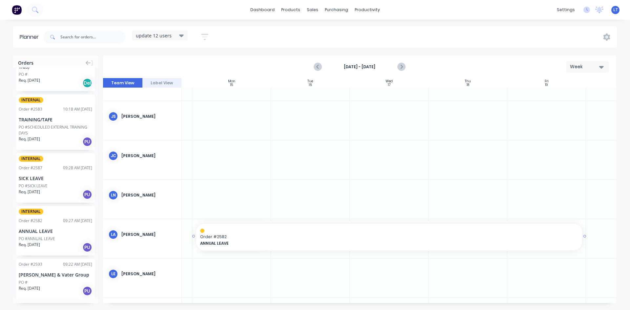
drag, startPoint x: 270, startPoint y: 236, endPoint x: 566, endPoint y: 248, distance: 296.6
click at [403, 66] on icon "Next page" at bounding box center [401, 67] width 8 height 8
drag, startPoint x: 56, startPoint y: 228, endPoint x: 249, endPoint y: 240, distance: 194.0
drag, startPoint x: 278, startPoint y: 236, endPoint x: 585, endPoint y: 242, distance: 306.3
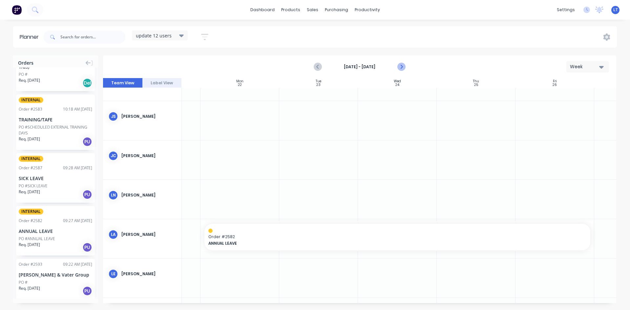
click at [401, 66] on icon "Next page" at bounding box center [401, 66] width 3 height 5
drag, startPoint x: 47, startPoint y: 223, endPoint x: 250, endPoint y: 232, distance: 203.7
drag, startPoint x: 300, startPoint y: 236, endPoint x: 545, endPoint y: 232, distance: 244.9
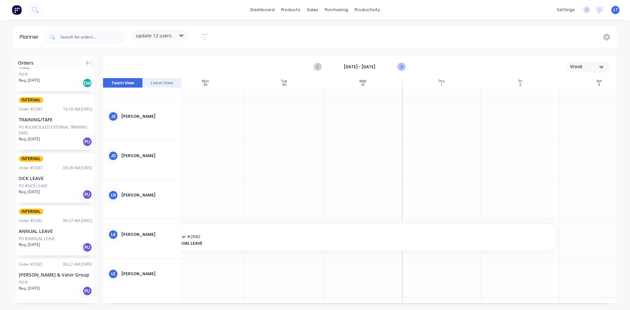
click at [404, 67] on icon "Next page" at bounding box center [401, 67] width 8 height 8
drag, startPoint x: 51, startPoint y: 224, endPoint x: 218, endPoint y: 233, distance: 167.3
drag, startPoint x: 248, startPoint y: 236, endPoint x: 538, endPoint y: 244, distance: 290.3
click at [321, 64] on icon "Previous page" at bounding box center [318, 67] width 8 height 8
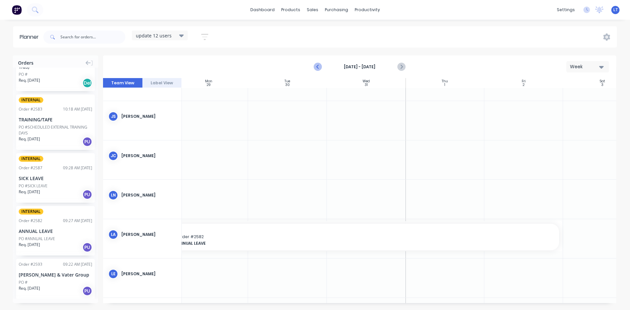
click at [321, 65] on icon "Previous page" at bounding box center [318, 67] width 8 height 8
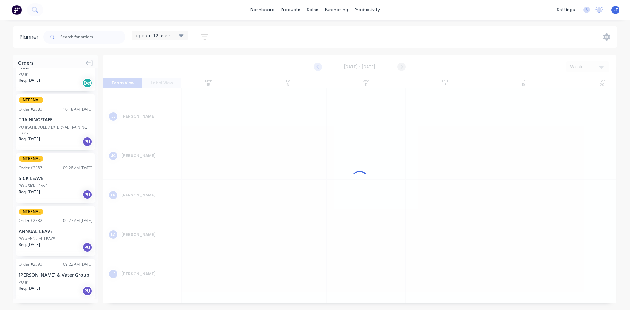
click at [321, 65] on icon "Previous page" at bounding box center [318, 67] width 8 height 8
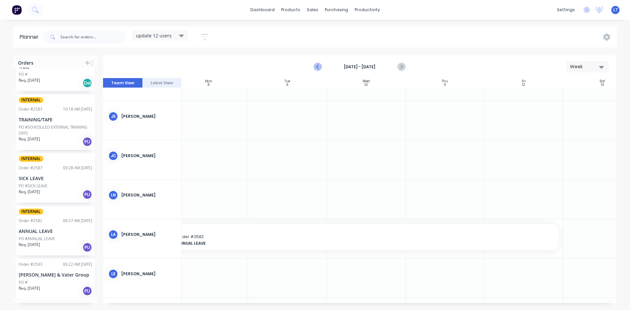
click at [321, 65] on icon "Previous page" at bounding box center [318, 67] width 8 height 8
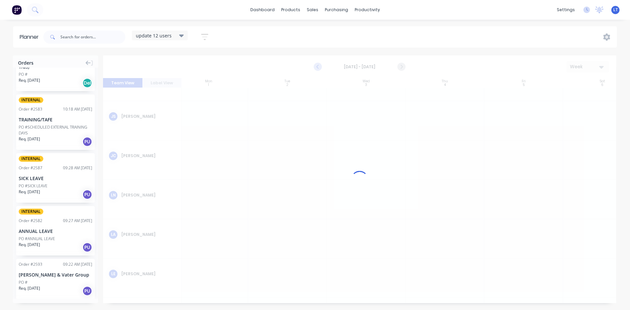
click at [321, 65] on icon "Previous page" at bounding box center [318, 67] width 8 height 8
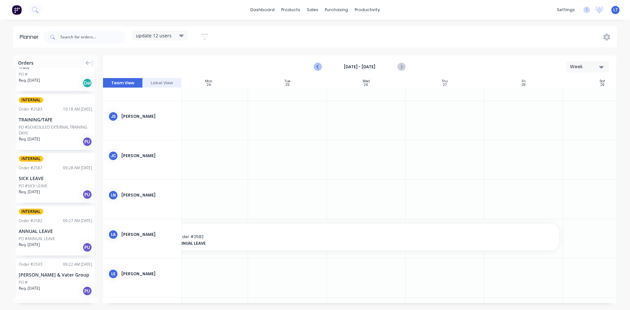
click at [321, 65] on icon "Previous page" at bounding box center [318, 67] width 8 height 8
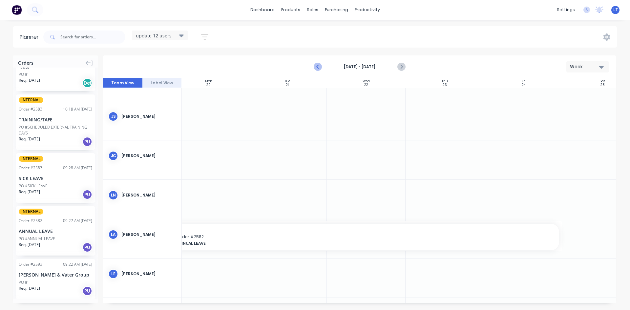
click at [321, 65] on icon "Previous page" at bounding box center [318, 67] width 8 height 8
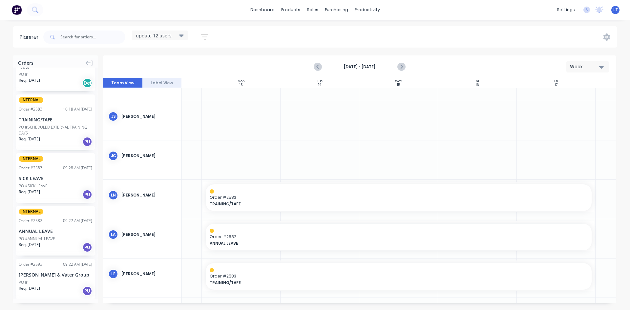
scroll to position [66, 45]
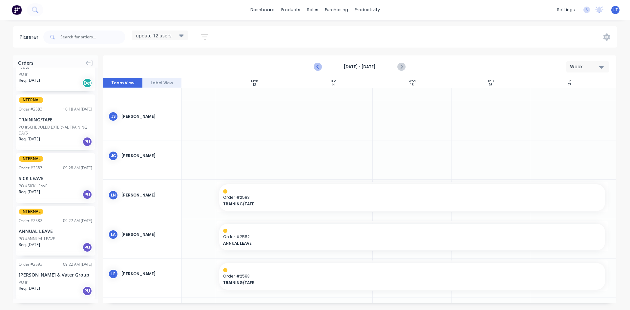
click at [319, 67] on icon "Previous page" at bounding box center [318, 67] width 8 height 8
click at [318, 67] on icon "Previous page" at bounding box center [318, 67] width 8 height 8
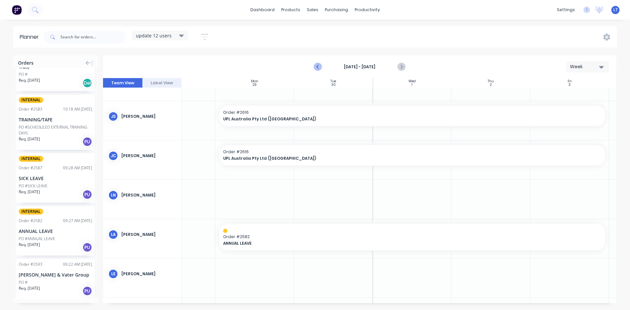
click at [318, 67] on icon "Previous page" at bounding box center [318, 67] width 8 height 8
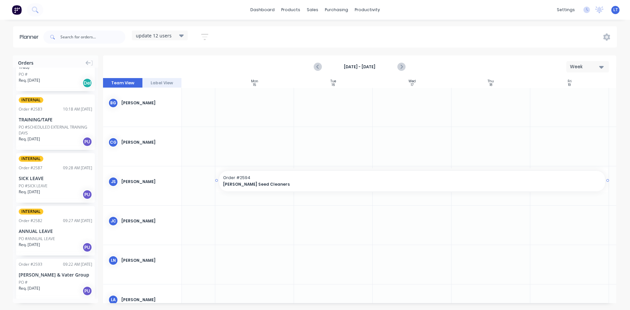
scroll to position [0, 45]
click at [314, 65] on icon "Previous page" at bounding box center [318, 67] width 8 height 8
click at [316, 67] on icon "Previous page" at bounding box center [318, 67] width 8 height 8
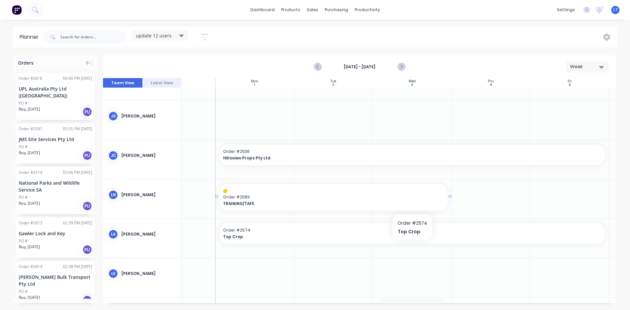
scroll to position [66, 45]
click at [343, 32] on div "Purchase Orders" at bounding box center [357, 32] width 35 height 6
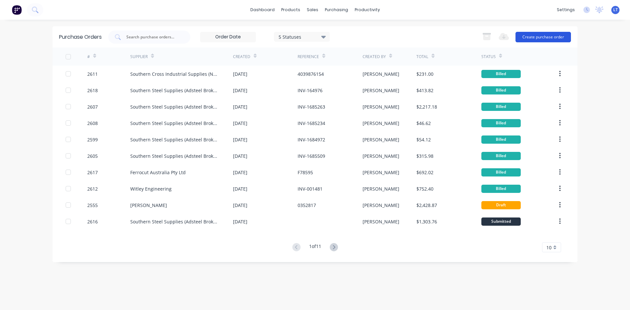
click at [530, 38] on button "Create purchase order" at bounding box center [543, 37] width 55 height 11
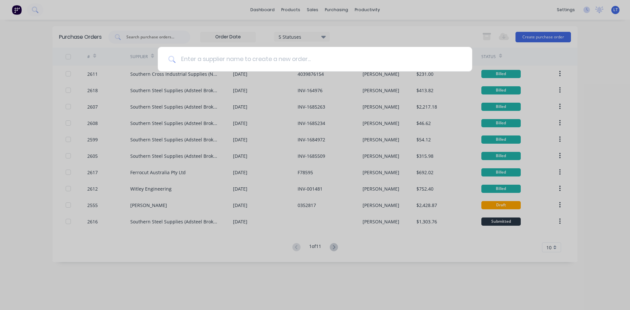
click at [243, 64] on input at bounding box center [319, 59] width 286 height 25
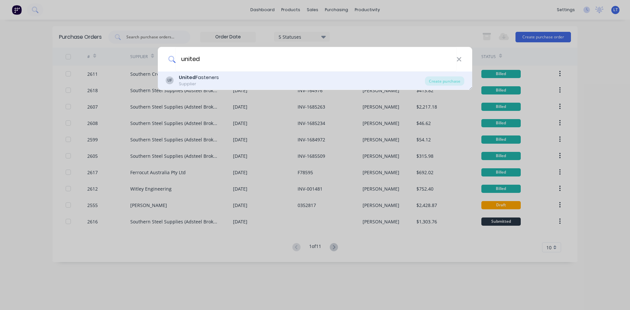
type input "united"
click at [215, 78] on div "United Fasteners" at bounding box center [199, 77] width 40 height 7
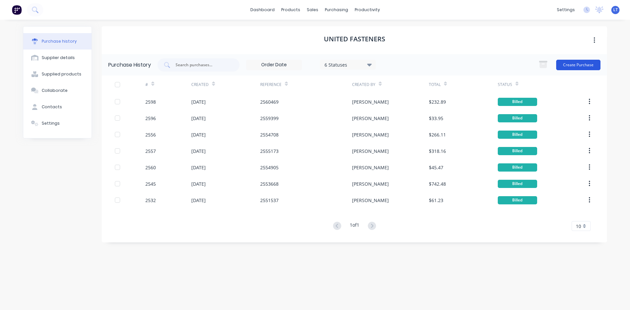
click at [589, 66] on button "Create Purchase" at bounding box center [578, 65] width 44 height 11
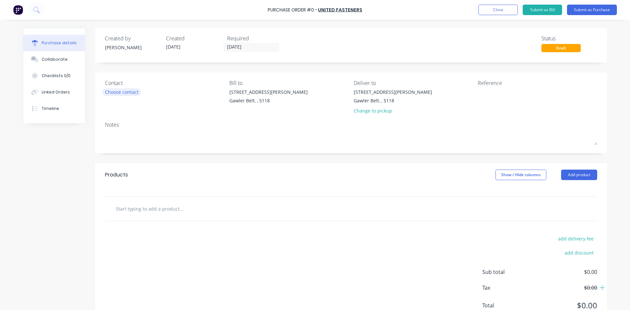
click at [134, 90] on div "Choose contact" at bounding box center [121, 92] width 33 height 7
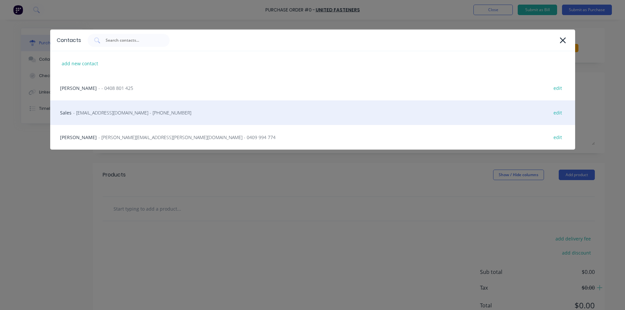
click at [97, 114] on span "- [EMAIL_ADDRESS][DOMAIN_NAME] - [PHONE_NUMBER]" at bounding box center [132, 112] width 118 height 7
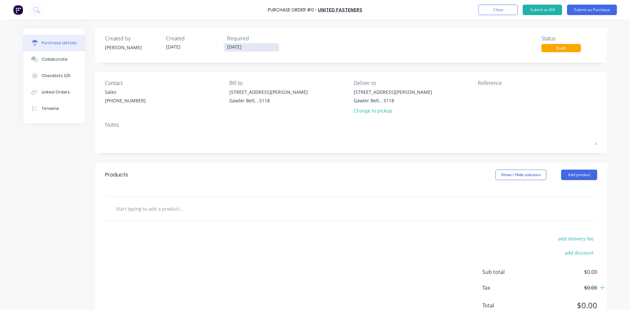
click at [246, 46] on input "[DATE]" at bounding box center [251, 47] width 55 height 8
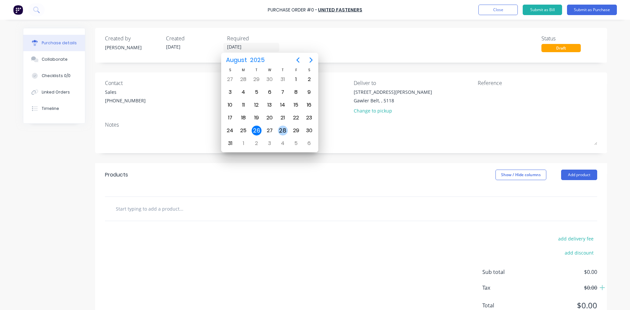
click at [281, 129] on div "28" at bounding box center [283, 131] width 10 height 10
type input "[DATE]"
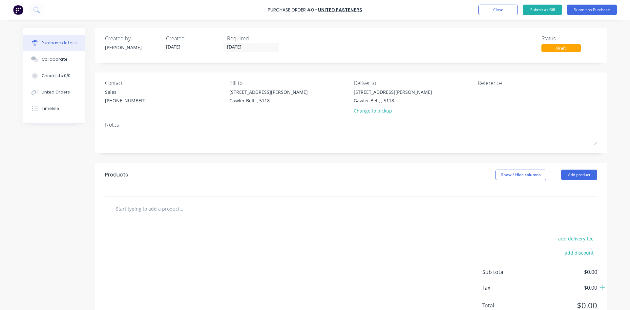
click at [156, 209] on input "text" at bounding box center [181, 208] width 131 height 13
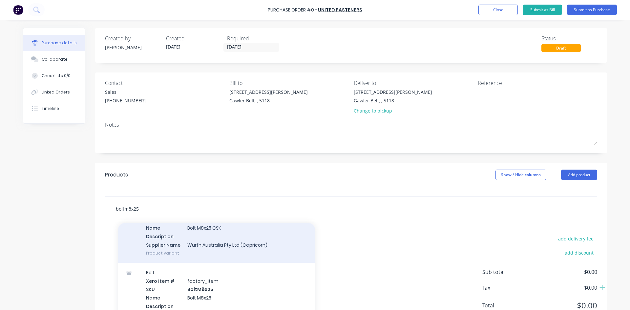
scroll to position [66, 0]
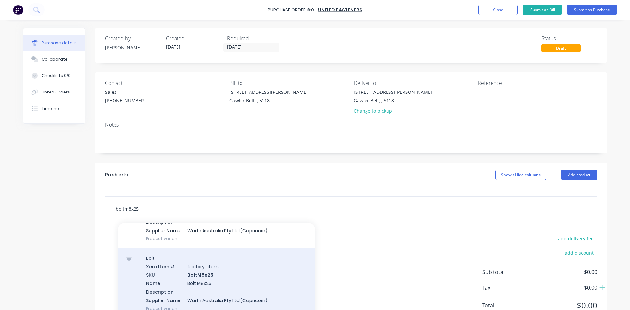
type input "boltm8x25"
click at [206, 277] on div "Bolt Xero Item # factory_item SKU BoltM8x25 Name Bolt M8x25 Description Supplie…" at bounding box center [216, 283] width 197 height 70
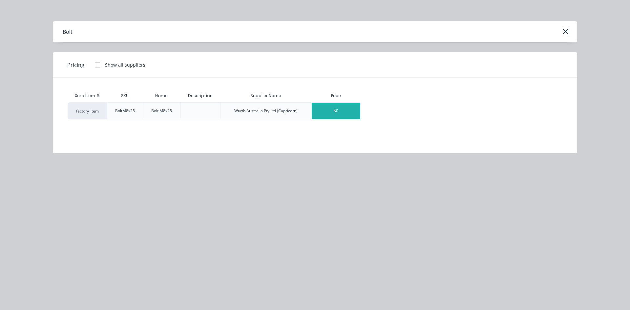
click at [339, 114] on div "$0" at bounding box center [336, 111] width 49 height 16
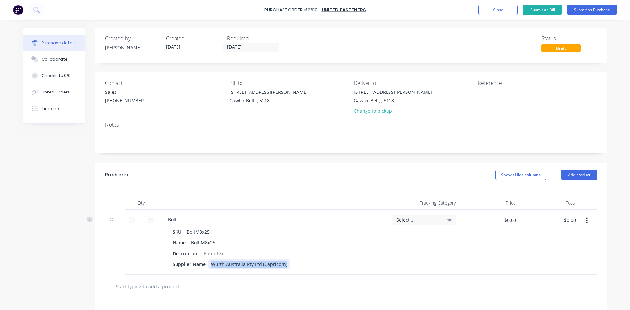
drag, startPoint x: 286, startPoint y: 267, endPoint x: 200, endPoint y: 270, distance: 86.1
click at [200, 270] on div "Bolt SKU BoltM8x25 Name Bolt M8x25 Description Supplier Name Wurth Australia Pt…" at bounding box center [273, 242] width 230 height 65
click at [212, 253] on div at bounding box center [214, 254] width 27 height 10
click at [365, 264] on div "Supplier Name" at bounding box center [271, 265] width 202 height 10
click at [139, 220] on input "1" at bounding box center [141, 220] width 13 height 10
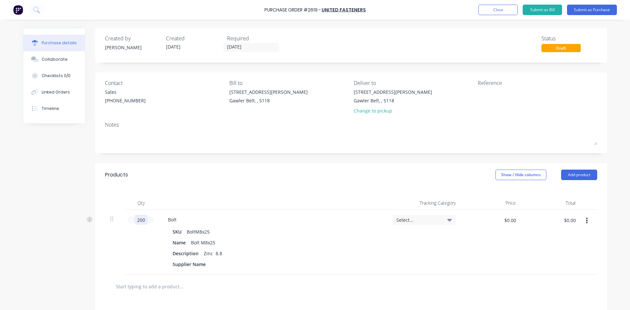
type input "200"
click at [165, 289] on input "text" at bounding box center [181, 286] width 131 height 13
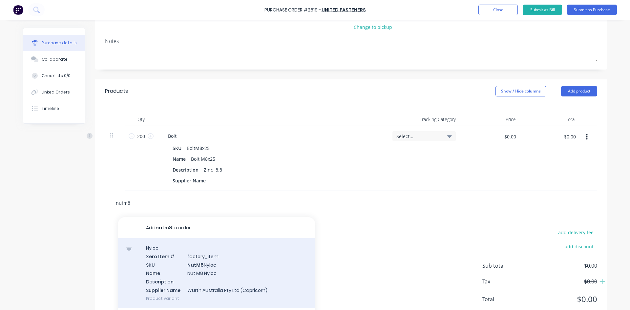
scroll to position [98, 0]
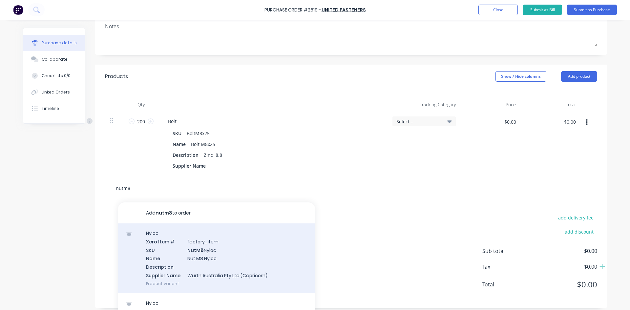
type input "nutm8"
click at [203, 257] on div "Nyloc Xero Item # factory_item SKU NutM8 Nyloc Name Nut M8 Nyloc Description Su…" at bounding box center [216, 259] width 197 height 70
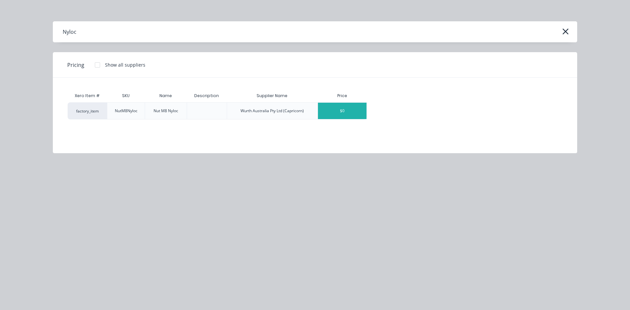
click at [351, 111] on div "$0" at bounding box center [342, 111] width 49 height 16
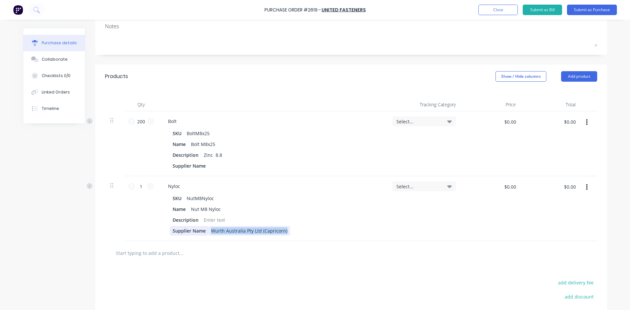
drag, startPoint x: 285, startPoint y: 231, endPoint x: 201, endPoint y: 232, distance: 84.0
click at [201, 232] on div "Supplier Name Wurth Australia Pty Ltd (Capricorn)" at bounding box center [271, 231] width 202 height 10
drag, startPoint x: 141, startPoint y: 183, endPoint x: 210, endPoint y: 209, distance: 74.0
click at [141, 184] on input "1" at bounding box center [141, 187] width 13 height 10
type input "200"
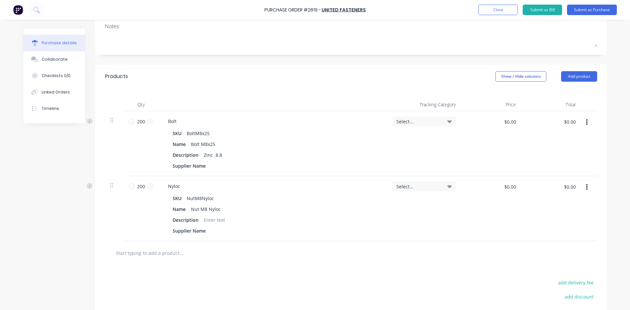
click at [342, 250] on div at bounding box center [351, 252] width 482 height 13
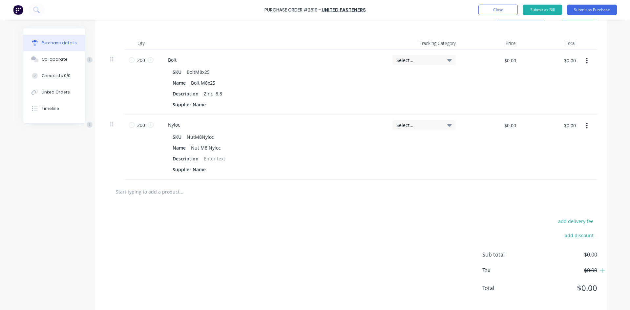
scroll to position [164, 0]
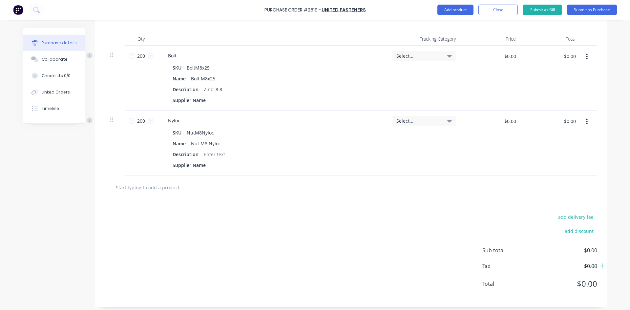
click at [163, 191] on input "text" at bounding box center [181, 187] width 131 height 13
click at [153, 191] on input "text" at bounding box center [181, 187] width 131 height 13
paste input "8X22X1.8MZPW Zinc SUPA Flat Washer"
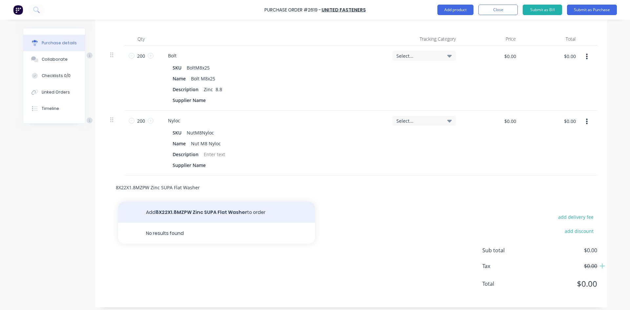
type input "8X22X1.8MZPW Zinc SUPA Flat Washer"
click at [238, 214] on button "Add 8X22X1.8MZPW Zinc SUPA Flat Washer to order" at bounding box center [216, 212] width 197 height 21
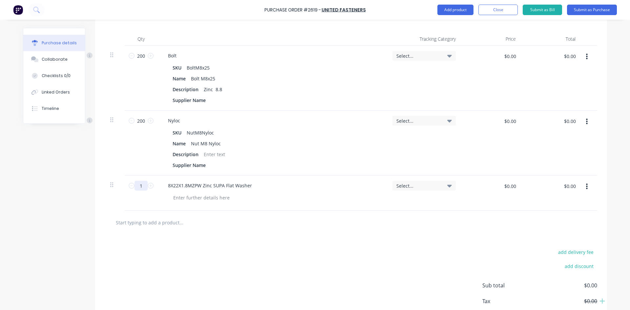
click at [144, 186] on input "1" at bounding box center [141, 186] width 13 height 10
type input "200"
click at [262, 230] on div at bounding box center [351, 223] width 492 height 24
click at [196, 198] on div at bounding box center [201, 198] width 67 height 10
click at [237, 229] on div at bounding box center [351, 223] width 492 height 24
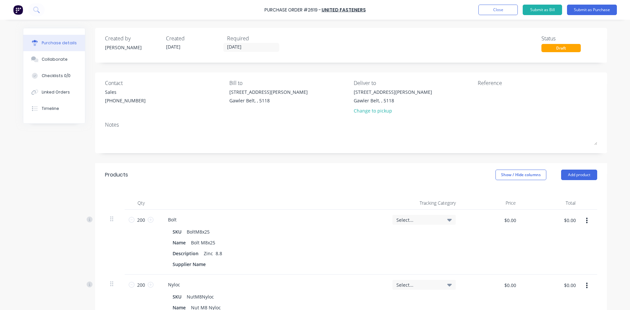
scroll to position [197, 0]
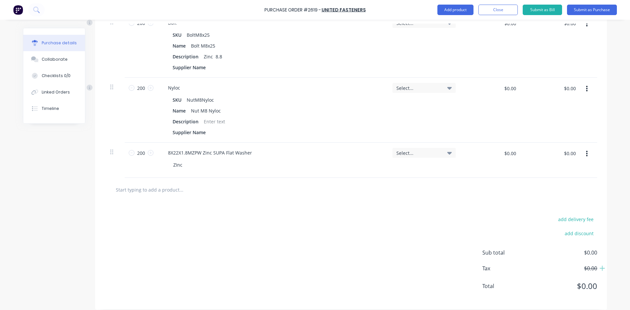
click at [168, 192] on input "text" at bounding box center [181, 189] width 131 height 13
click at [149, 193] on input "text" at bounding box center [181, 189] width 131 height 13
drag, startPoint x: 149, startPoint y: 193, endPoint x: 256, endPoint y: 245, distance: 119.2
click at [269, 248] on div "add delivery fee add discount Sub total $0.00 Tax $0.00 Total $0.00" at bounding box center [351, 256] width 512 height 108
click at [171, 192] on input "text" at bounding box center [181, 189] width 131 height 13
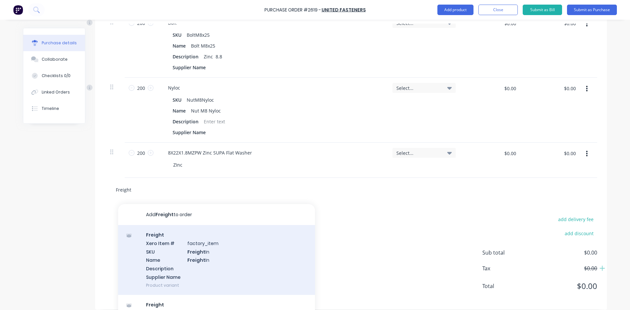
type input "Freight"
click at [197, 253] on div "Freight Xero Item # factory_item SKU Freight In Name Freight In Description Sup…" at bounding box center [216, 260] width 197 height 70
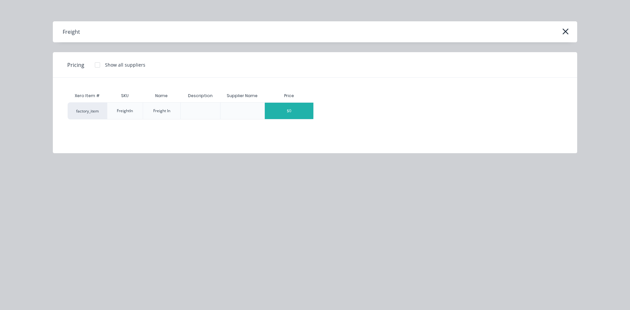
click at [296, 108] on div "$0" at bounding box center [289, 111] width 49 height 16
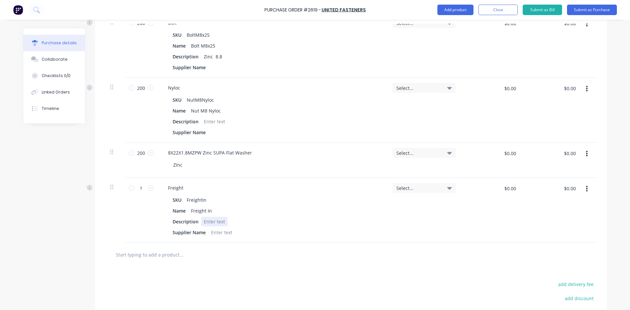
click at [210, 221] on div at bounding box center [214, 222] width 27 height 10
drag, startPoint x: 413, startPoint y: 237, endPoint x: 552, endPoint y: 182, distance: 150.2
click at [413, 237] on div "Select..." at bounding box center [424, 210] width 74 height 65
click at [583, 8] on button "Submit as Purchase" at bounding box center [592, 10] width 50 height 11
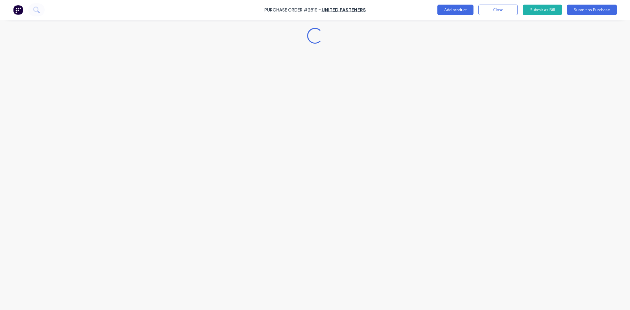
scroll to position [0, 0]
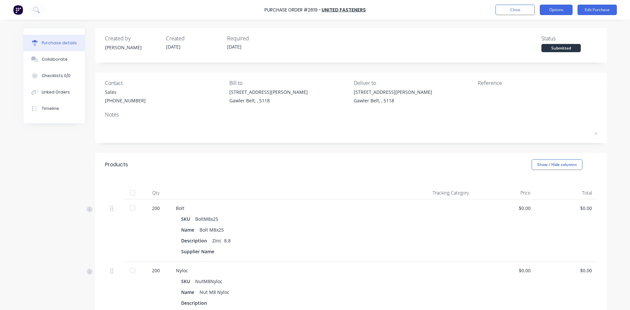
click at [569, 10] on button "Options" at bounding box center [556, 10] width 33 height 11
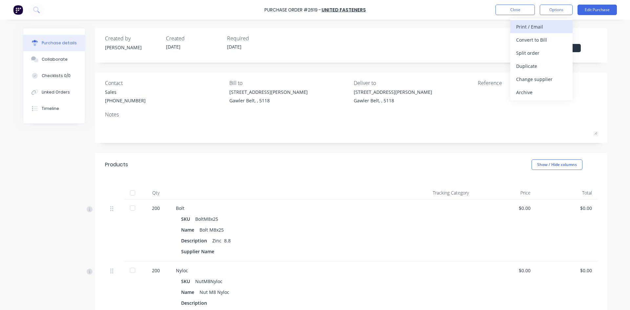
click at [538, 31] on div "Print / Email" at bounding box center [541, 27] width 51 height 10
click at [542, 42] on div "With pricing" at bounding box center [541, 40] width 51 height 10
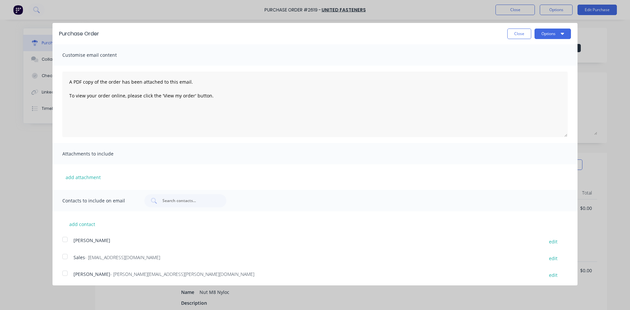
click at [63, 256] on div at bounding box center [64, 256] width 13 height 13
click at [550, 32] on button "Options" at bounding box center [553, 34] width 36 height 11
click at [521, 64] on div "Email" at bounding box center [540, 64] width 51 height 10
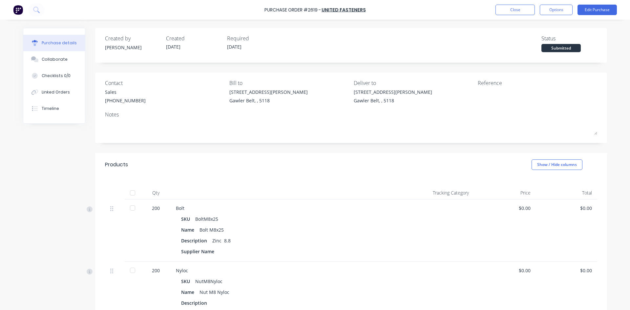
click at [510, 1] on div "Purchase Order #2619 - United Fasteners Close Options Edit Purchase" at bounding box center [315, 10] width 630 height 20
click at [509, 8] on button "Close" at bounding box center [515, 10] width 39 height 11
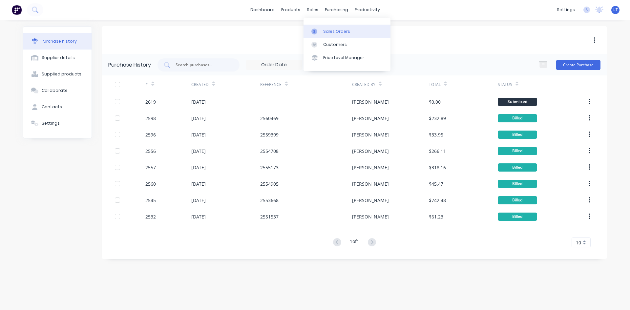
click at [332, 31] on div "Sales Orders" at bounding box center [336, 32] width 27 height 6
